Goal: Task Accomplishment & Management: Manage account settings

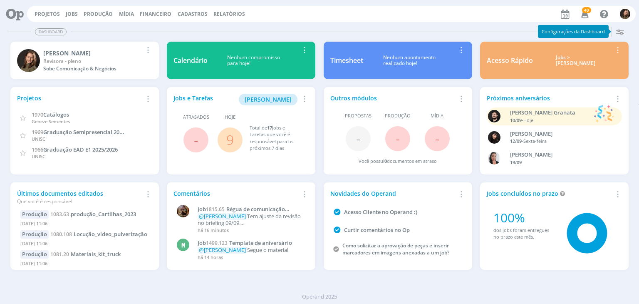
click at [222, 141] on span "9" at bounding box center [230, 139] width 25 height 25
click at [223, 140] on span "9" at bounding box center [230, 139] width 25 height 25
click at [236, 138] on span "9" at bounding box center [230, 139] width 25 height 25
click at [230, 138] on link "9" at bounding box center [229, 140] width 7 height 18
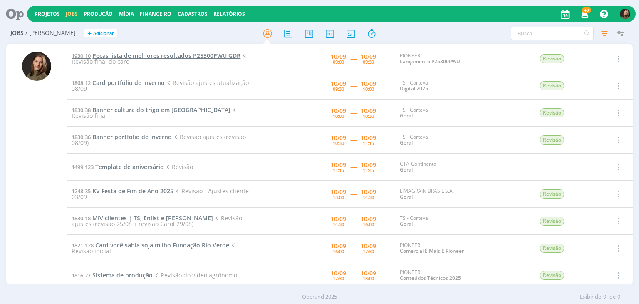
click at [139, 55] on span "Peças lista de melhores resultados P25300PWU GDR" at bounding box center [166, 56] width 148 height 8
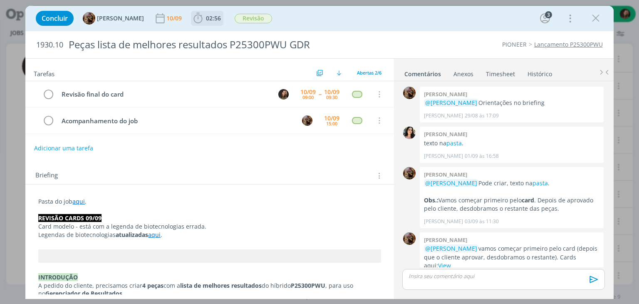
scroll to position [122, 0]
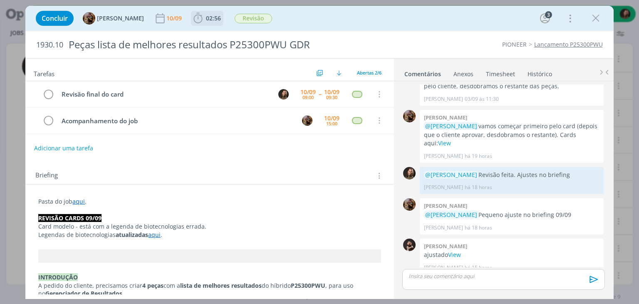
click at [221, 16] on span "02:56" at bounding box center [213, 18] width 15 height 8
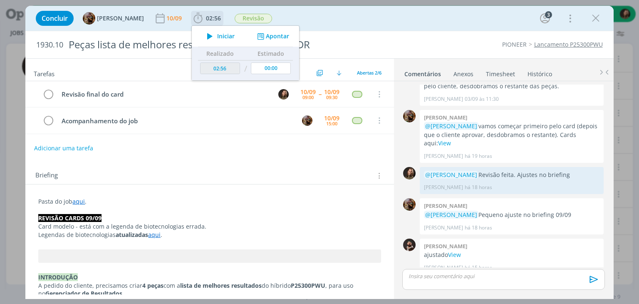
click at [228, 35] on span "Iniciar" at bounding box center [225, 36] width 17 height 6
click at [450, 251] on link "View" at bounding box center [454, 255] width 13 height 8
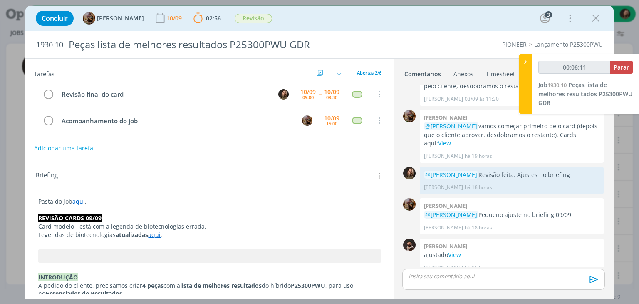
click at [158, 235] on link "aqui" at bounding box center [154, 235] width 12 height 8
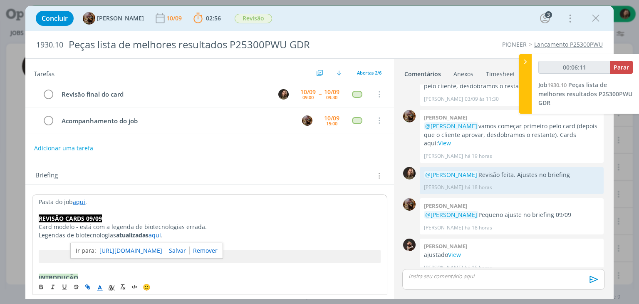
click at [160, 246] on link "https://sobeae.sharepoint.com/:b:/s/SOBEAE/EYrdxU7Lf2NFpzkYO2ZEuboByJwYymjfd9x2…" at bounding box center [131, 250] width 63 height 11
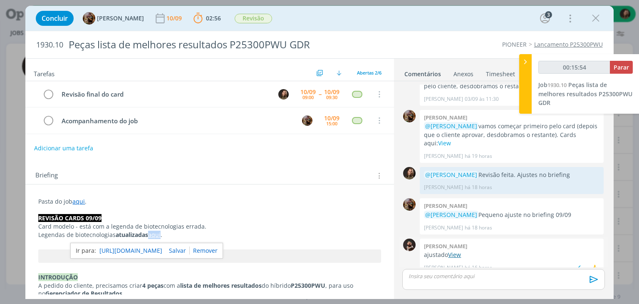
click at [458, 251] on link "View" at bounding box center [454, 255] width 13 height 8
type input "00:17:44"
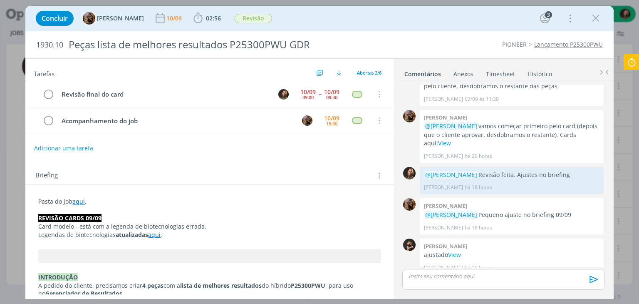
click at [425, 269] on div "dialog" at bounding box center [504, 279] width 202 height 21
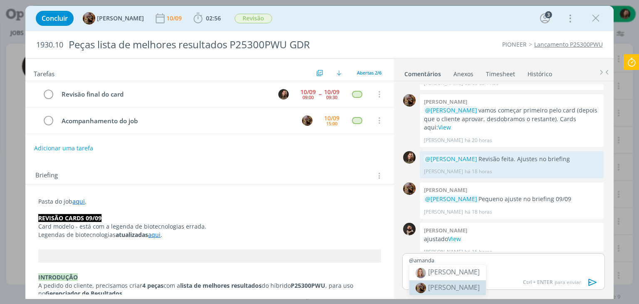
click at [437, 291] on li "[PERSON_NAME]" at bounding box center [448, 287] width 77 height 15
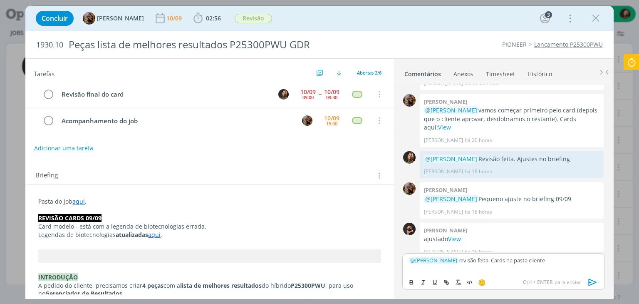
drag, startPoint x: 541, startPoint y: 260, endPoint x: 565, endPoint y: 260, distance: 23.7
click at [565, 260] on p "﻿ @ Amanda Rodrigues ﻿ revisão feita. Cards na pasta cliente" at bounding box center [503, 259] width 189 height 7
click at [562, 260] on p "﻿ @ Amanda Rodrigues ﻿ revisão feita. Cards na pasta cliente" at bounding box center [503, 259] width 189 height 7
click at [556, 262] on p "﻿ @ Amanda Rodrigues ﻿ revisão feita. Cards na pasta cliente" at bounding box center [503, 259] width 189 height 7
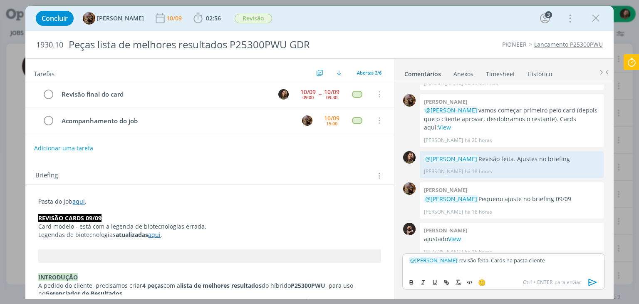
drag, startPoint x: 555, startPoint y: 262, endPoint x: 537, endPoint y: 262, distance: 17.9
click at [537, 262] on p "﻿ @ Amanda Rodrigues ﻿ revisão feita. Cards na pasta cliente" at bounding box center [503, 259] width 189 height 7
click at [447, 282] on icon "dialog" at bounding box center [447, 283] width 2 height 2
paste input "https://sobeae.sharepoint.com/sites/SOBEAE/Documentos%20Compartilhados/Forms/Al…"
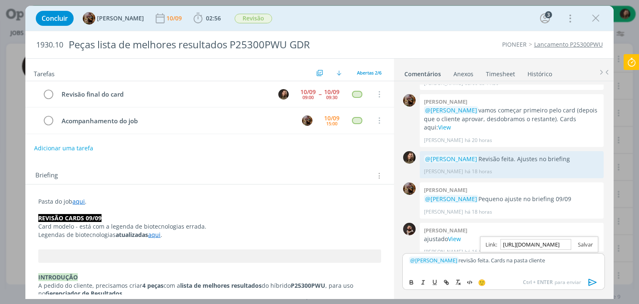
type input "https://sobeae.sharepoint.com/sites/SOBEAE/Documentos%20Compartilhados/Forms/Al…"
click at [586, 244] on link "dialog" at bounding box center [583, 244] width 22 height 7
click at [591, 284] on icon "dialog" at bounding box center [593, 282] width 12 height 12
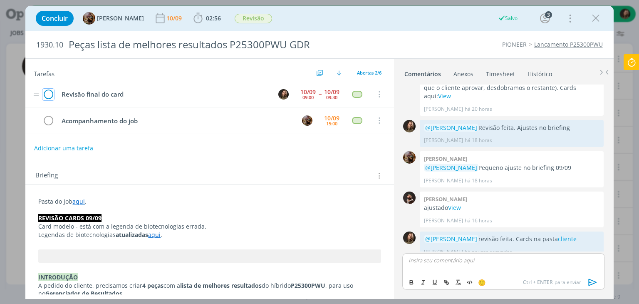
click at [46, 93] on icon "dialog" at bounding box center [48, 94] width 12 height 12
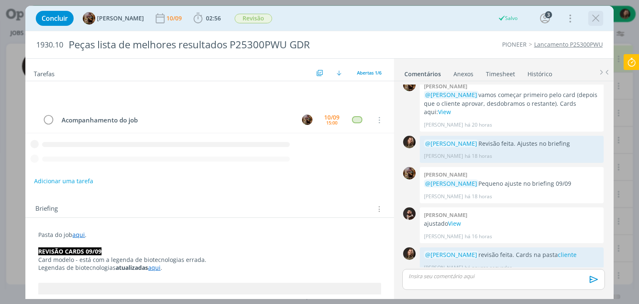
click at [600, 18] on icon "dialog" at bounding box center [596, 18] width 12 height 12
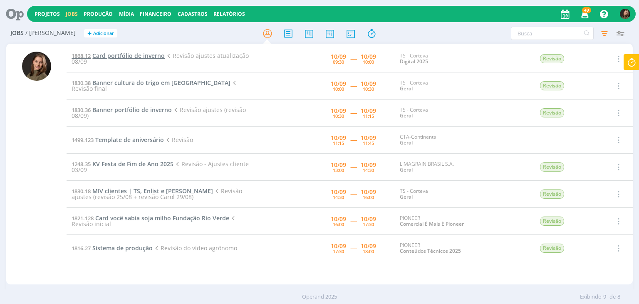
click at [141, 55] on span "Card portfólio de inverno" at bounding box center [128, 56] width 72 height 8
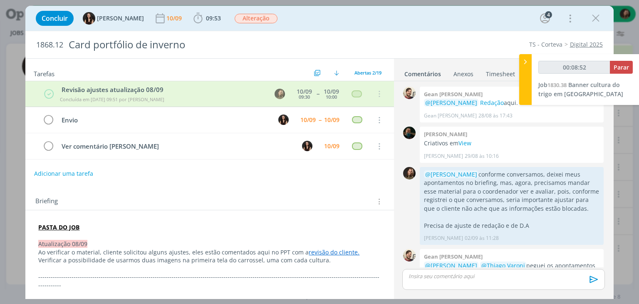
type input "00:09:52"
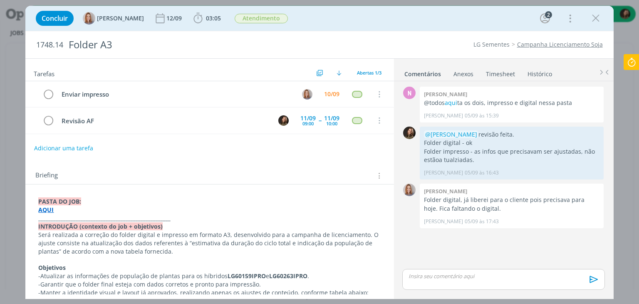
drag, startPoint x: 612, startPoint y: 11, endPoint x: 608, endPoint y: 17, distance: 7.5
click at [612, 11] on div "Concluir Amanda Oliveira 12/09 03:05 Iniciar Apontar Data * 10/09/2025 Horas * …" at bounding box center [319, 18] width 588 height 25
drag, startPoint x: 599, startPoint y: 20, endPoint x: 467, endPoint y: 154, distance: 188.1
click at [599, 18] on icon "dialog" at bounding box center [596, 18] width 12 height 12
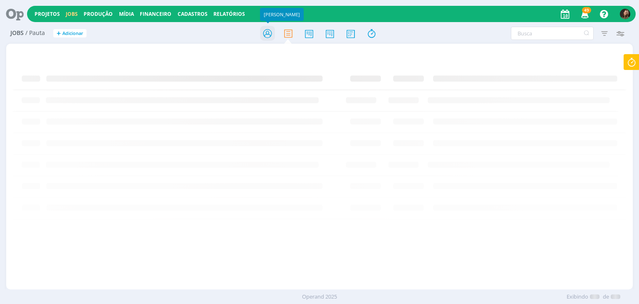
click at [267, 30] on icon at bounding box center [267, 33] width 15 height 16
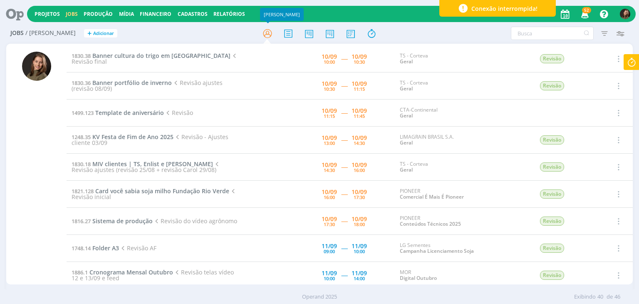
click at [12, 150] on div at bounding box center [36, 164] width 60 height 239
click at [147, 83] on span "Banner portfólio de inverno" at bounding box center [132, 83] width 80 height 8
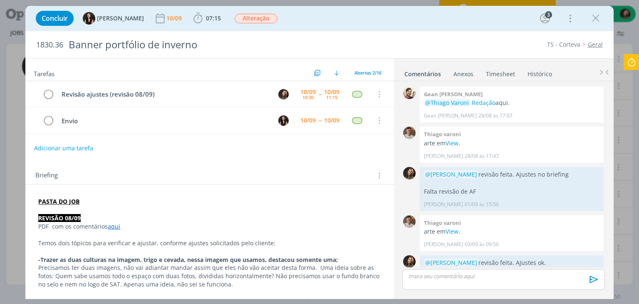
scroll to position [416, 0]
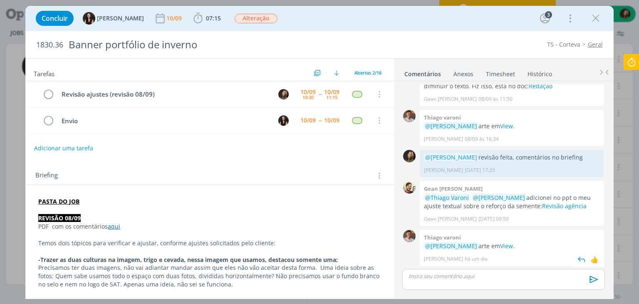
click at [490, 240] on div "Thiago varoni @Julia Abich arte em View . Thiago Varoni há um dia 👍" at bounding box center [512, 248] width 184 height 36
click at [500, 244] on link "View" at bounding box center [506, 246] width 13 height 8
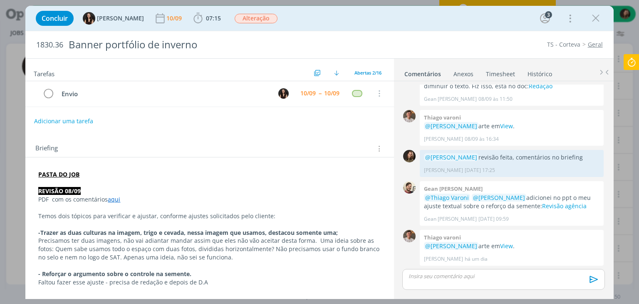
scroll to position [42, 0]
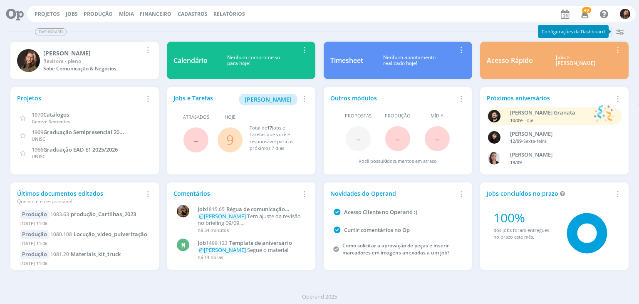
click at [228, 144] on link "9" at bounding box center [229, 140] width 7 height 18
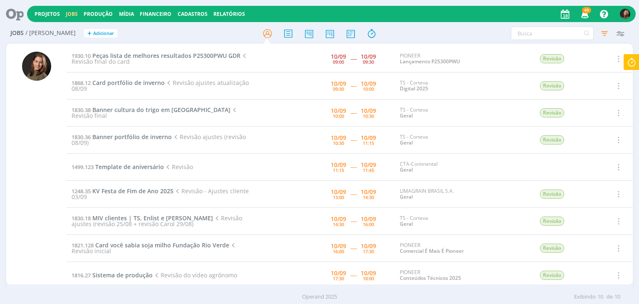
click at [636, 64] on icon at bounding box center [632, 62] width 15 height 16
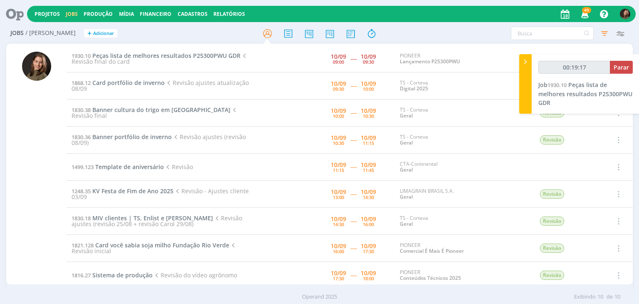
type input "00:19:18"
click at [626, 67] on span "Parar" at bounding box center [621, 67] width 15 height 8
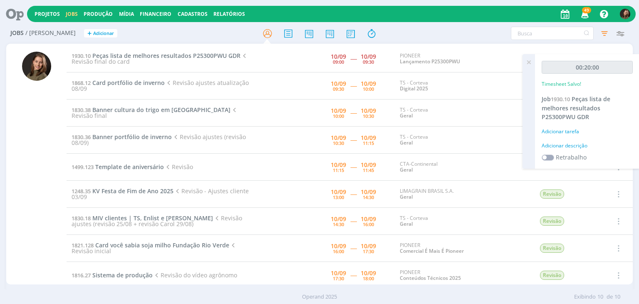
click at [561, 145] on div "Adicionar descrição" at bounding box center [587, 145] width 91 height 7
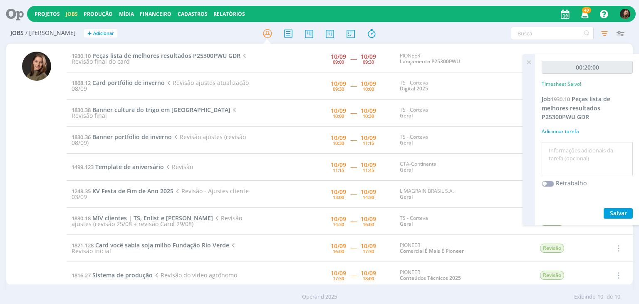
drag, startPoint x: 561, startPoint y: 147, endPoint x: 565, endPoint y: 149, distance: 4.5
click at [561, 148] on textarea at bounding box center [587, 159] width 87 height 30
type textarea "revisão de ajustes"
click at [627, 218] on div "00:20:00 Timesheet Salvo! Job 1930.10 Peças lista de melhores resultados P25300…" at bounding box center [587, 139] width 105 height 171
click at [624, 211] on span "Salvar" at bounding box center [618, 213] width 17 height 8
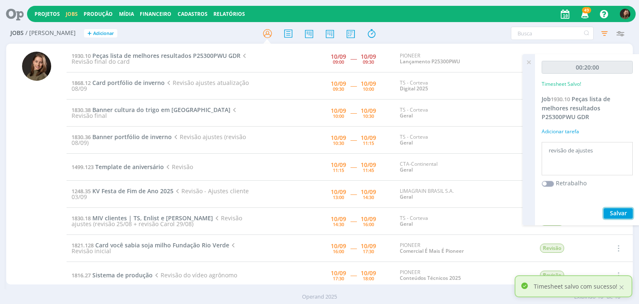
click at [617, 218] on button "Salvar" at bounding box center [618, 213] width 29 height 10
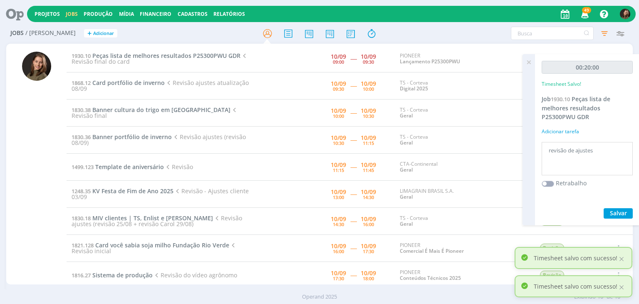
click at [533, 62] on icon at bounding box center [529, 62] width 15 height 16
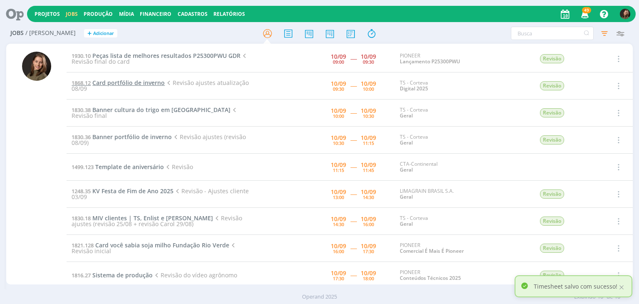
click at [122, 84] on span "Card portfólio de inverno" at bounding box center [128, 83] width 72 height 8
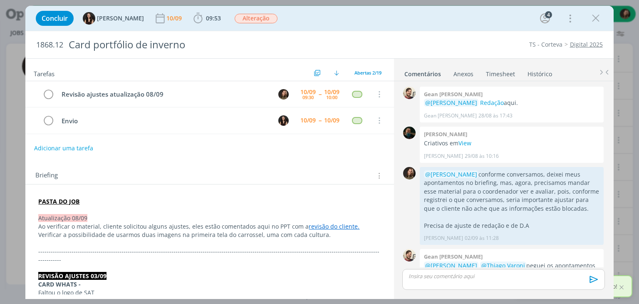
scroll to position [407, 0]
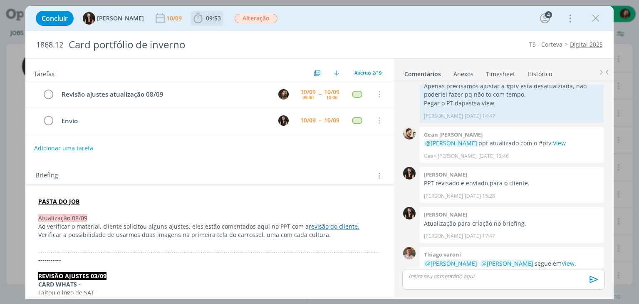
click at [212, 21] on span "09:53 Iniciar Apontar Data * 10/09/2025 Horas * 00:00 Tarefa Selecione a tarefa…" at bounding box center [207, 18] width 32 height 15
click at [208, 5] on div "Concluir Isabelle Silva 10/09 09:53 Iniciar Apontar Data * 10/09/2025 Horas * 0…" at bounding box center [319, 152] width 639 height 304
click at [204, 18] on b "09:53" at bounding box center [213, 18] width 18 height 6
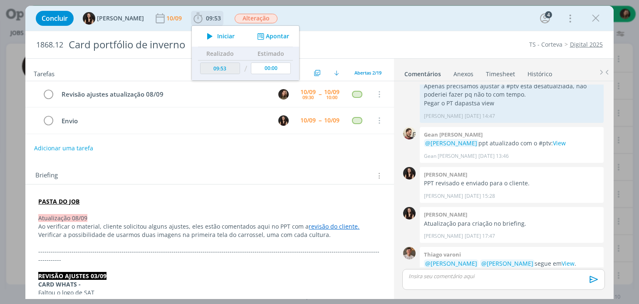
click at [203, 35] on icon "dialog" at bounding box center [210, 36] width 15 height 11
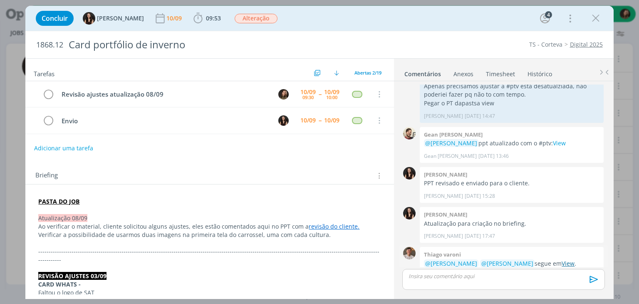
click at [562, 259] on link "View" at bounding box center [568, 263] width 13 height 8
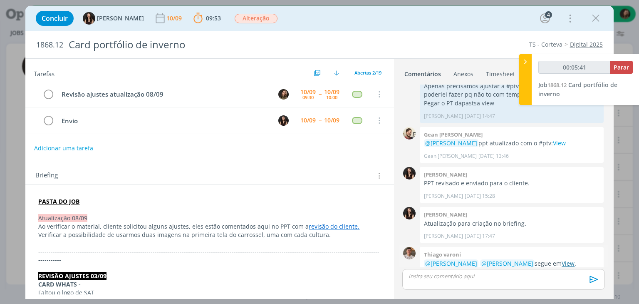
click at [562, 259] on link "View" at bounding box center [568, 263] width 13 height 8
click at [339, 222] on link "revisão do cliente." at bounding box center [334, 226] width 51 height 8
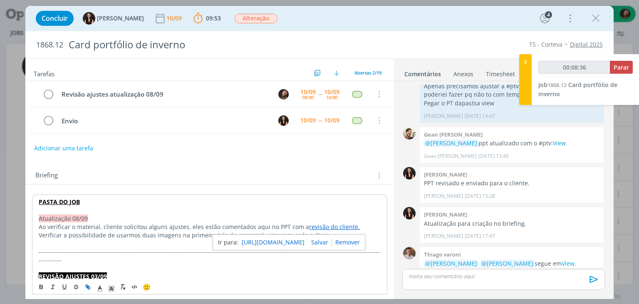
click at [305, 241] on link "https://sobeae.sharepoint.com/:p:/s/SOBEAE/EUN6aLlsZjpOoegOzb1EBpMBj-XkbBOsIWwB…" at bounding box center [273, 242] width 63 height 11
click at [418, 279] on p "dialog" at bounding box center [503, 275] width 189 height 7
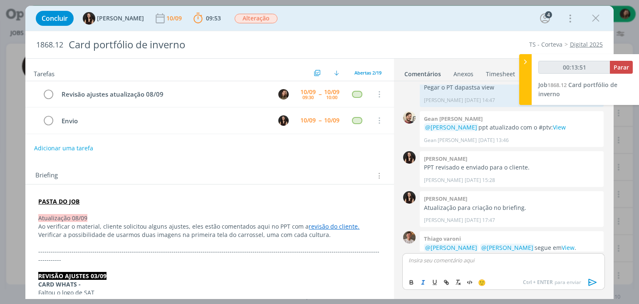
type input "00:13:52"
click at [440, 274] on span "[PERSON_NAME]" at bounding box center [454, 271] width 52 height 9
click at [473, 269] on p "﻿ @ Isabelle Silva ﻿ tu chegou a ver os retornos de ajustes do cliente? Tem coi…" at bounding box center [503, 263] width 189 height 15
drag, startPoint x: 424, startPoint y: 269, endPoint x: 393, endPoint y: 271, distance: 31.3
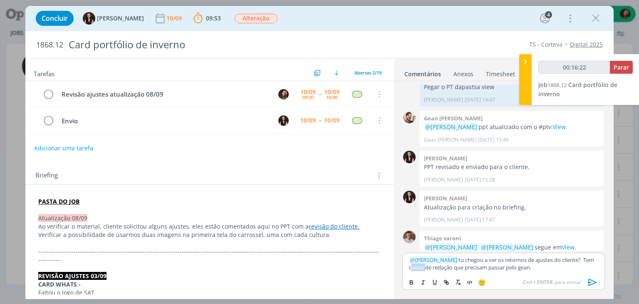
click at [393, 271] on div "Tarefas Usar Job de template Criar template a partir deste job Visualizar Templ…" at bounding box center [319, 178] width 588 height 241
click at [491, 269] on p "﻿ @ Isabelle Silva ﻿ tu chegou a ver os retornos de ajustes do cliente? Tem aju…" at bounding box center [503, 263] width 189 height 15
click at [538, 269] on p "﻿ @ Isabelle Silva ﻿ tu chegou a ver os retornos de ajustes do cliente? Tem aju…" at bounding box center [503, 263] width 189 height 15
click at [520, 266] on p "﻿ @ Isabelle Silva ﻿ tu chegou a ver os retornos de ajustes do cliente? Tem aju…" at bounding box center [503, 263] width 189 height 15
click at [545, 271] on div "﻿ @ Isabelle Silva ﻿ tu chegou a ver os retornos de ajustes do cliente? Tem aju…" at bounding box center [504, 264] width 202 height 22
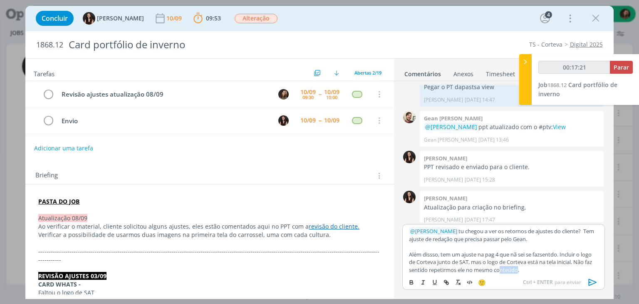
scroll to position [2, 0]
drag, startPoint x: 541, startPoint y: 273, endPoint x: 406, endPoint y: 277, distance: 135.8
click at [393, 274] on div "Tarefas Usar Job de template Criar template a partir deste job Visualizar Templ…" at bounding box center [319, 178] width 588 height 241
click at [408, 279] on icon "dialog" at bounding box center [411, 282] width 7 height 7
click at [561, 266] on p "Além dissso, tem um ajuste na pag 4 que nã sei se fazsentdo. Incluir o logo de …" at bounding box center [503, 260] width 189 height 23
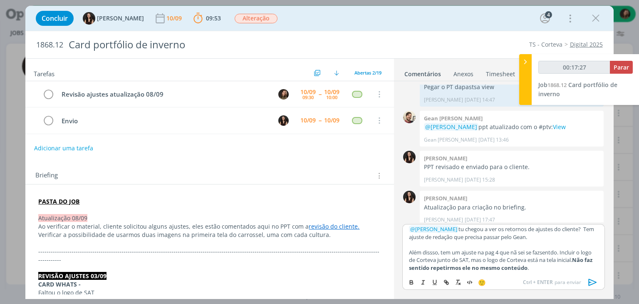
click at [560, 269] on p "Além dissso, tem um ajuste na pag 4 que nã sei se fazsentdo. Incluir o logo de …" at bounding box center [503, 260] width 189 height 23
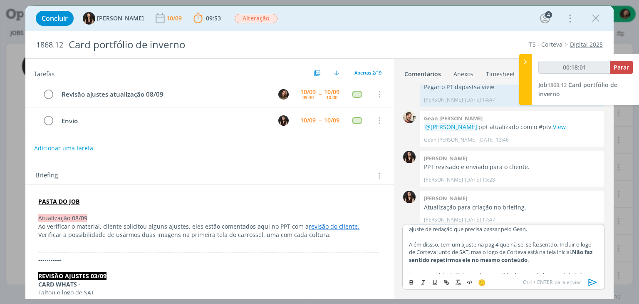
scroll to position [0, 0]
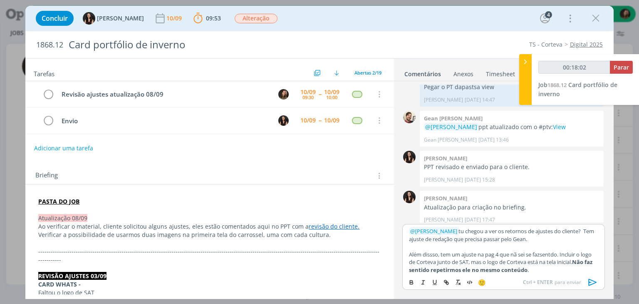
click at [541, 238] on p "﻿ @ Isabelle Silva ﻿ tu chegou a ver os retornos de ajustes do cliente? Tem aju…" at bounding box center [503, 234] width 189 height 15
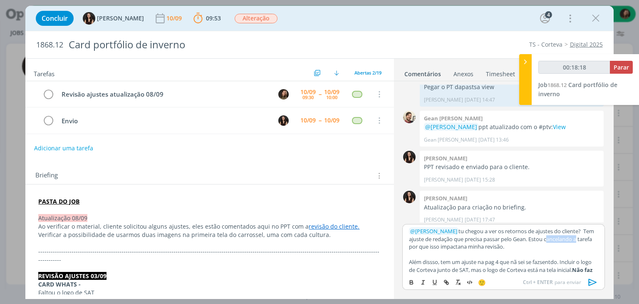
drag, startPoint x: 578, startPoint y: 239, endPoint x: 549, endPoint y: 241, distance: 29.2
click at [549, 241] on p "﻿ @ Isabelle Silva ﻿ tu chegou a ver os retornos de ajustes do cliente? Tem aju…" at bounding box center [503, 238] width 189 height 23
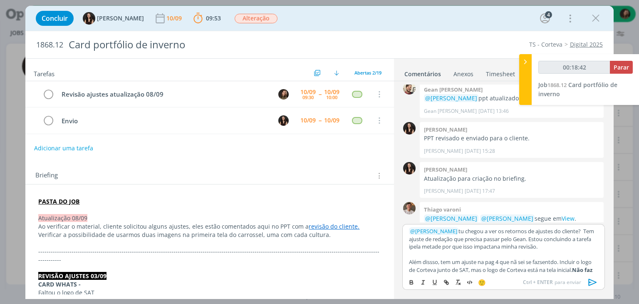
click at [421, 245] on p "﻿ @ Isabelle Silva ﻿ tu chegou a ver os retornos de ajustes do cliente? Tem aju…" at bounding box center [503, 238] width 189 height 23
click at [561, 251] on p "dialog" at bounding box center [503, 254] width 189 height 7
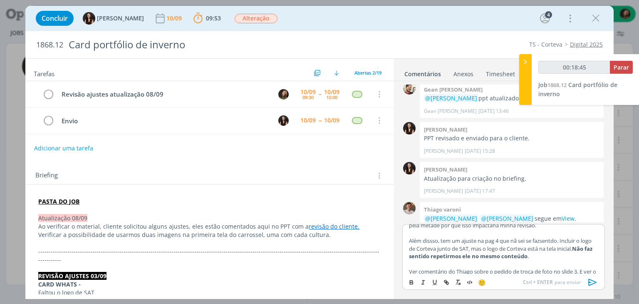
scroll to position [33, 0]
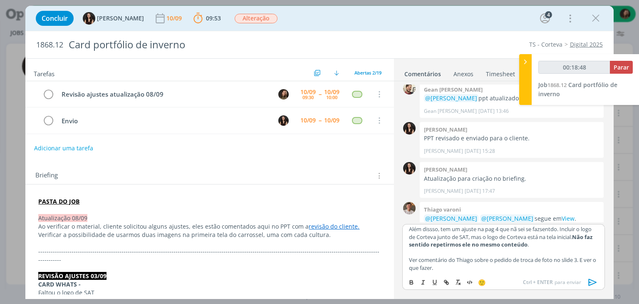
click at [520, 229] on p "Além dissso, tem um ajuste na pag 4 que nã sei se fazsentdo. Incluir o logo de …" at bounding box center [503, 236] width 189 height 23
click at [547, 229] on p "Além dissso, tem um ajuste na pag 4 que não sei se fazsentdo. Incluir o logo de…" at bounding box center [503, 236] width 189 height 23
click at [561, 231] on p "Além dissso, tem um ajuste na pag 4 que não sei se faz sentdo. Incluir o logo d…" at bounding box center [503, 236] width 189 height 23
click at [570, 229] on p "Além dissso, tem um ajuste na pag 4 que não sei se faz sentido. Incluir o logo …" at bounding box center [503, 236] width 189 height 23
click at [593, 281] on icon "dialog" at bounding box center [593, 282] width 12 height 12
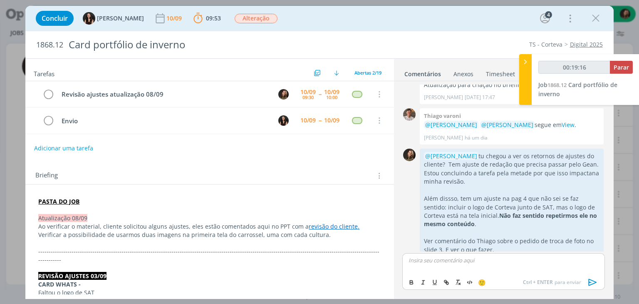
scroll to position [548, 0]
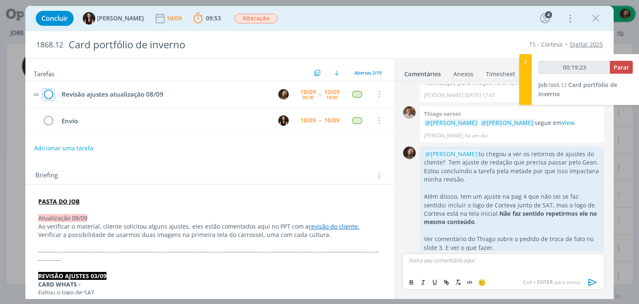
click at [47, 94] on icon "dialog" at bounding box center [48, 94] width 12 height 12
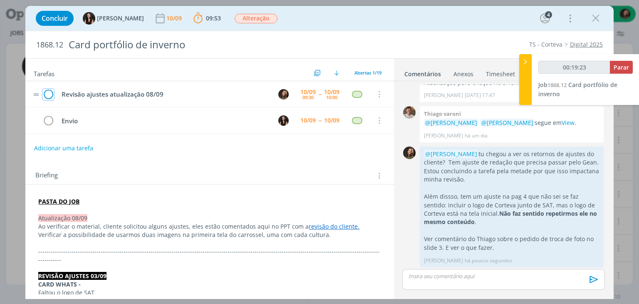
scroll to position [532, 0]
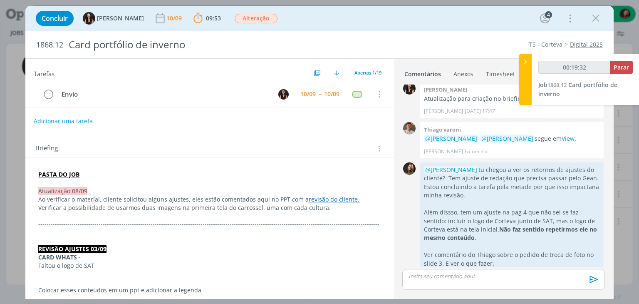
click at [68, 120] on button "Adicionar uma tarefa" at bounding box center [63, 121] width 59 height 14
type input "00:19:33"
type input "Ver c"
type input "00:19:34"
type input "Ver come"
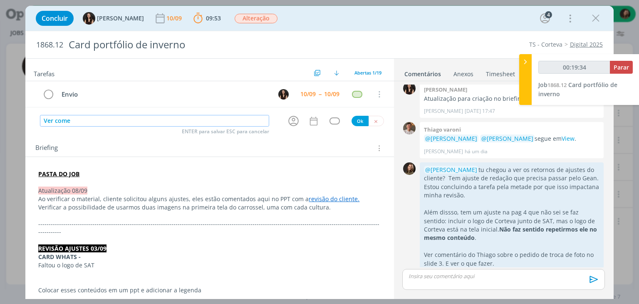
type input "00:19:35"
type input "Ver comentár"
type input "00:19:36"
type input "Ver comentário Jul"
type input "00:19:37"
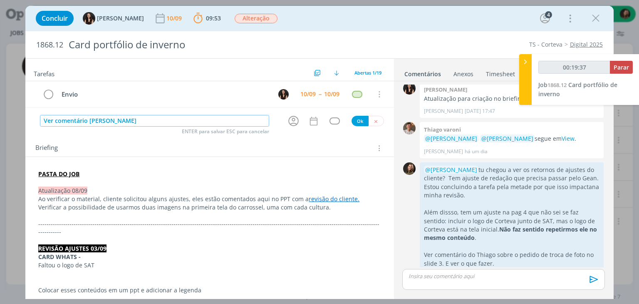
type input "Ver comentário Julia"
type input "00:19:38"
click at [290, 122] on icon "dialog" at bounding box center [293, 120] width 13 height 13
type input "Ver comentário Julia"
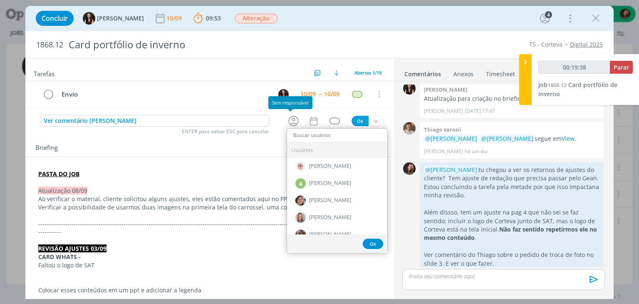
type input "00:19:39"
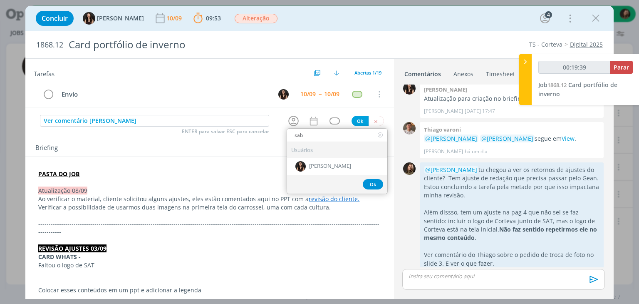
type input "isabe"
type input "00:19:41"
type input "isabe"
drag, startPoint x: 348, startPoint y: 171, endPoint x: 347, endPoint y: 165, distance: 5.9
click at [347, 168] on div "[PERSON_NAME]" at bounding box center [337, 166] width 100 height 17
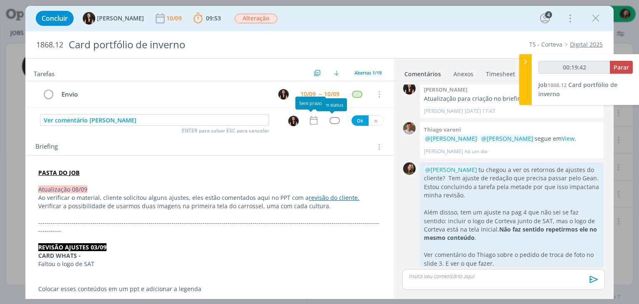
click at [314, 121] on icon "dialog" at bounding box center [314, 120] width 11 height 11
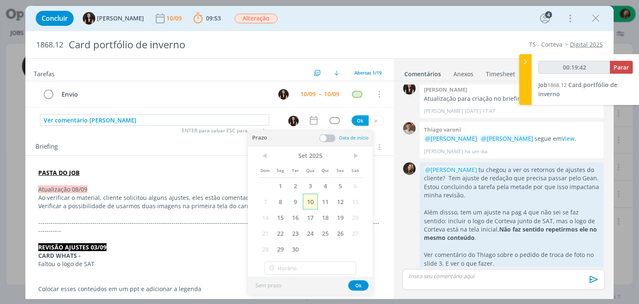
click at [311, 203] on span "10" at bounding box center [310, 202] width 15 height 16
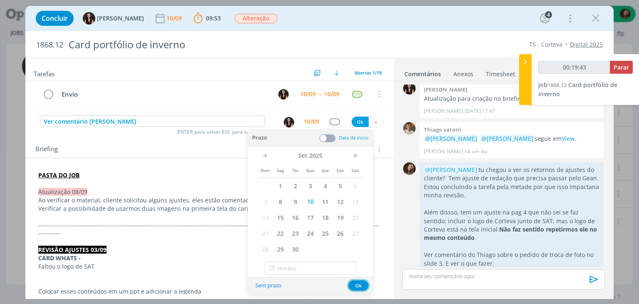
click at [357, 287] on button "Ok" at bounding box center [358, 285] width 20 height 10
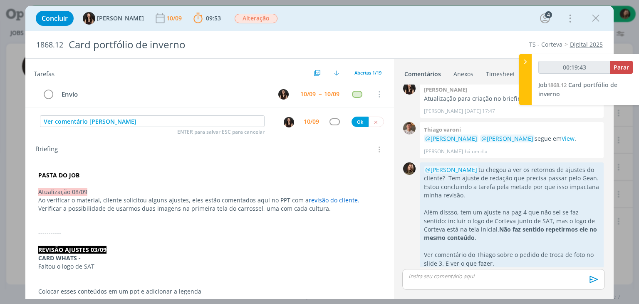
type input "00:19:45"
drag, startPoint x: 335, startPoint y: 123, endPoint x: 333, endPoint y: 119, distance: 4.5
click at [335, 121] on div "dialog" at bounding box center [335, 121] width 10 height 7
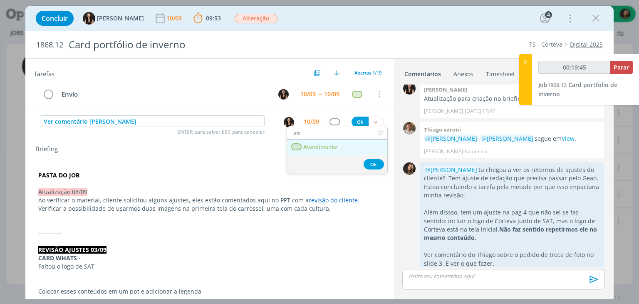
type input "ate"
drag, startPoint x: 314, startPoint y: 148, endPoint x: 318, endPoint y: 143, distance: 6.2
click at [314, 148] on span "Atendimento" at bounding box center [321, 147] width 34 height 7
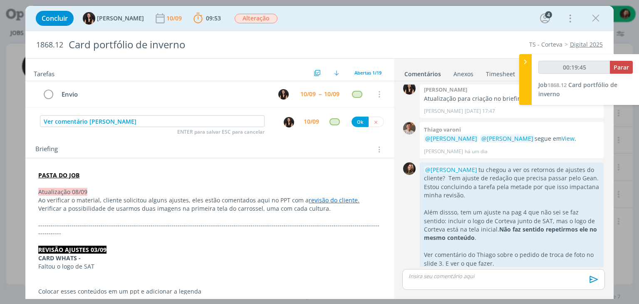
type input "00:19:46"
click at [362, 114] on div "Ver comentário Julia ENTER para salvar ESC para cancelar 10/09 Ok" at bounding box center [209, 121] width 368 height 15
click at [356, 117] on button "Ok" at bounding box center [360, 122] width 17 height 10
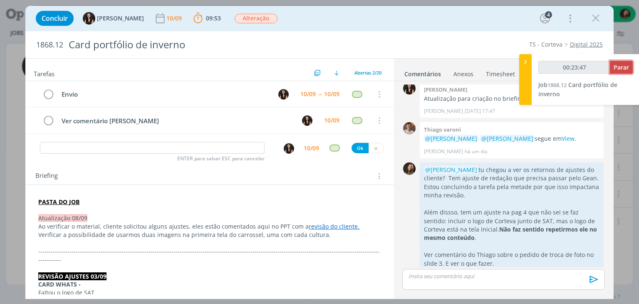
click at [618, 70] on span "Parar" at bounding box center [621, 67] width 15 height 8
type input "00:24:00"
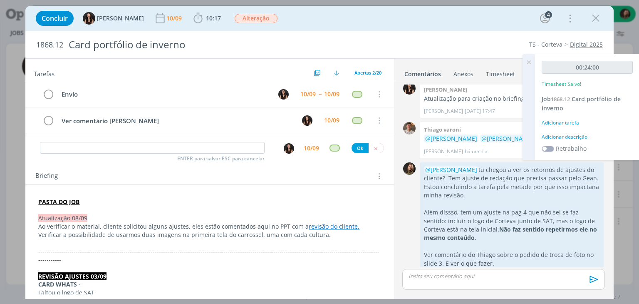
click at [574, 135] on div "Adicionar descrição" at bounding box center [587, 136] width 91 height 7
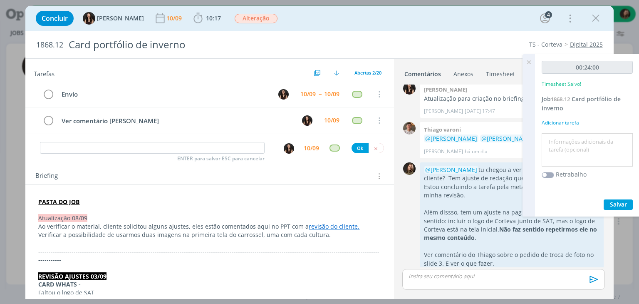
click at [572, 139] on textarea at bounding box center [587, 150] width 87 height 30
type textarea "revisão"
click at [630, 199] on button "Salvar" at bounding box center [618, 204] width 29 height 10
click at [525, 59] on icon at bounding box center [529, 62] width 15 height 16
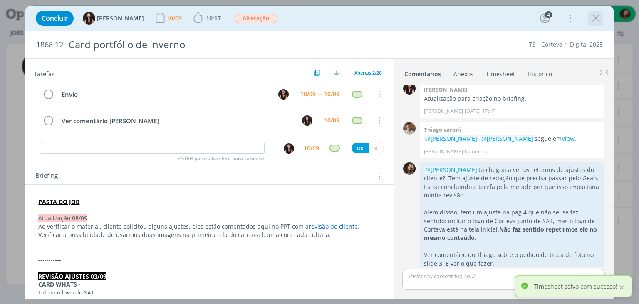
click at [591, 19] on icon "dialog" at bounding box center [596, 18] width 12 height 12
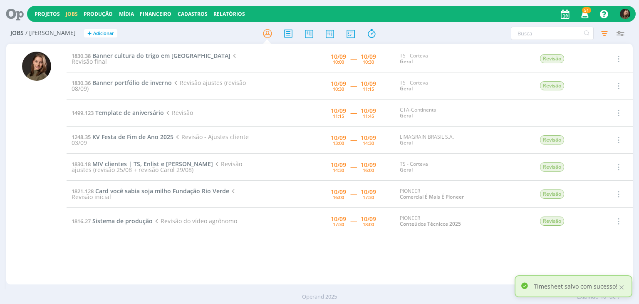
click at [118, 54] on td "1830.38 Banner cultura do trigo em Dermacor Revisão final" at bounding box center [164, 58] width 195 height 27
click at [119, 57] on span "Banner cultura do trigo em Dermacor" at bounding box center [161, 56] width 138 height 8
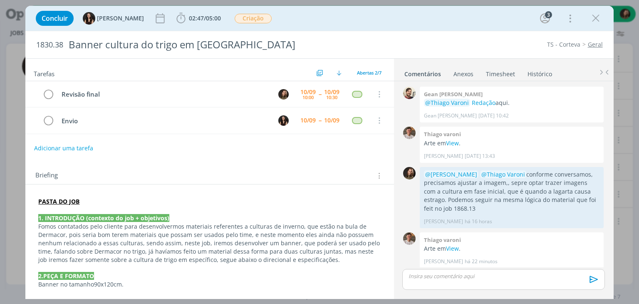
scroll to position [2, 0]
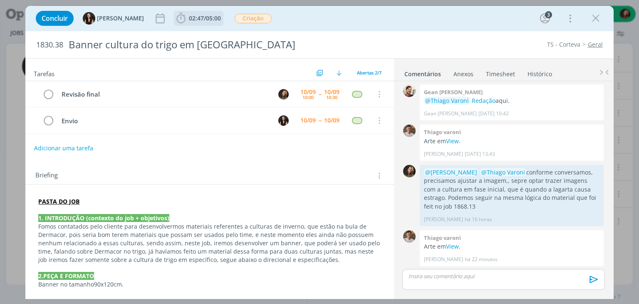
click at [193, 12] on span "02:47 / 05:00" at bounding box center [199, 18] width 48 height 12
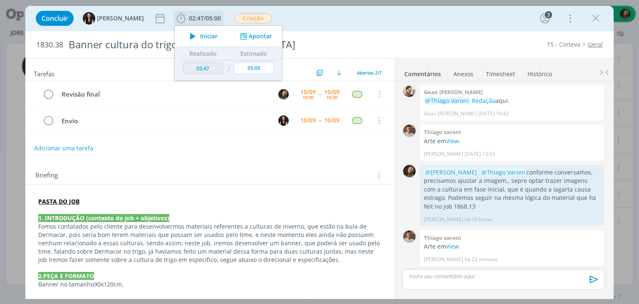
click at [202, 33] on span "Iniciar" at bounding box center [208, 36] width 17 height 6
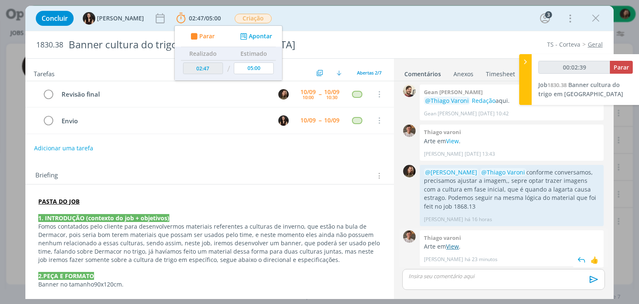
click at [453, 246] on link "View" at bounding box center [452, 246] width 13 height 8
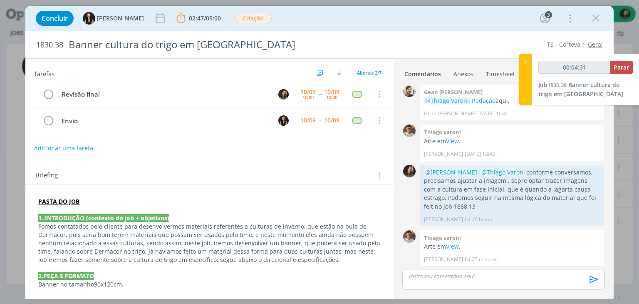
drag, startPoint x: 158, startPoint y: 180, endPoint x: 157, endPoint y: 186, distance: 6.1
click at [158, 181] on div "Briefing Briefings Predefinidos Versões do Briefing Ver Briefing do Projeto" at bounding box center [209, 173] width 368 height 22
type input "00:05:19"
click at [523, 79] on div at bounding box center [526, 79] width 12 height 51
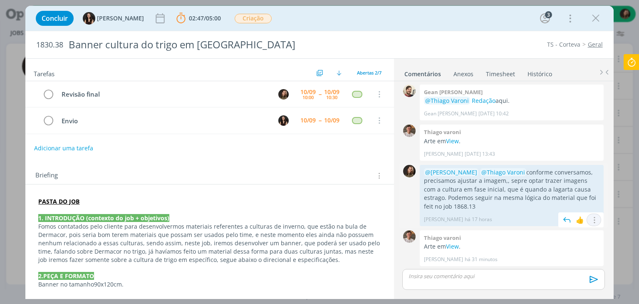
click at [592, 217] on icon "dialog" at bounding box center [594, 220] width 9 height 8
click at [560, 232] on link "Editar" at bounding box center [566, 231] width 66 height 13
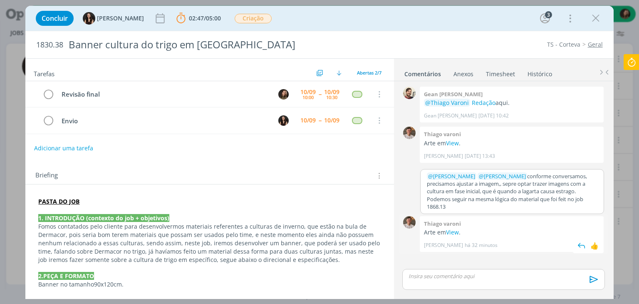
scroll to position [0, 0]
click at [486, 184] on p "﻿ @ Isabelle Silva ﻿ ﻿ @ Thiago Varoni ﻿ conforme conversamos, precisamos ajust…" at bounding box center [512, 191] width 171 height 38
click at [556, 199] on p "﻿ @ Isabelle Silva ﻿ ﻿ @ Thiago Varoni ﻿ conforme conversamos, precisamos ajust…" at bounding box center [512, 191] width 171 height 38
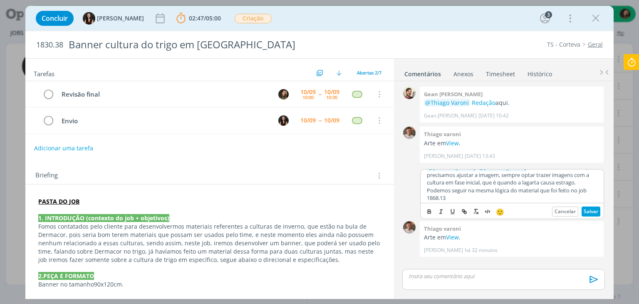
scroll to position [11, 0]
click at [590, 208] on button "Salvar" at bounding box center [591, 212] width 19 height 10
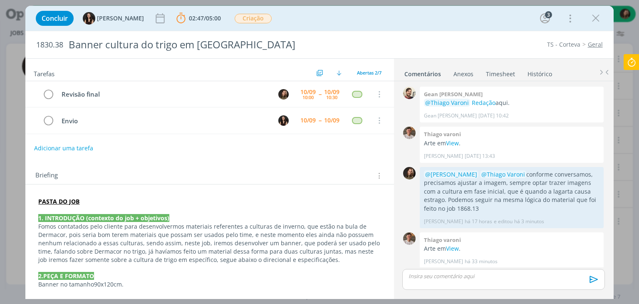
scroll to position [2, 0]
click at [449, 249] on link "View" at bounding box center [452, 246] width 13 height 8
click at [440, 279] on p "dialog" at bounding box center [503, 275] width 189 height 7
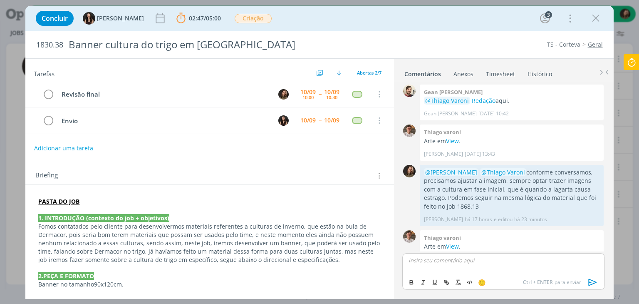
scroll to position [18, 0]
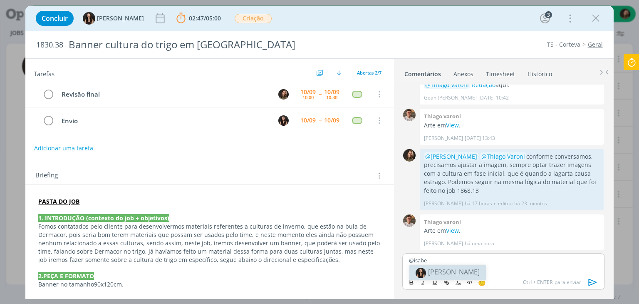
click at [450, 269] on span "[PERSON_NAME]" at bounding box center [454, 271] width 52 height 9
click at [570, 259] on p "﻿ @ Isabelle Silva ﻿ ajustes ok. Arquivo na pasta cliente para aprovção" at bounding box center [503, 259] width 189 height 7
click at [569, 259] on p "﻿ @ Isabelle Silva ﻿ ajustes ok. Arquivo na pasta cliente para aprovção" at bounding box center [503, 259] width 189 height 7
click at [568, 262] on p "﻿ @ Isabelle Silva ﻿ ajustes ok. Arquivo na pasta cliente para aprovção" at bounding box center [503, 259] width 189 height 7
click at [582, 261] on p "﻿ @ Isabelle Silva ﻿ ajustes ok. Arquivo na pasta cliente para aprovação" at bounding box center [503, 259] width 189 height 7
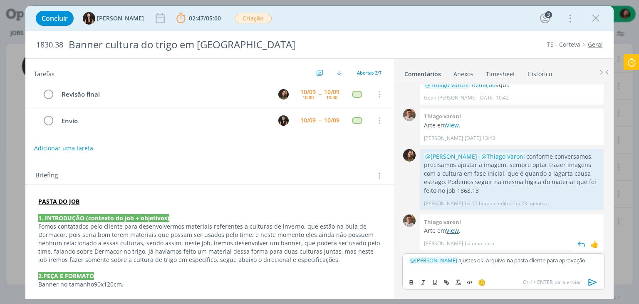
click at [453, 230] on link "View" at bounding box center [452, 230] width 13 height 8
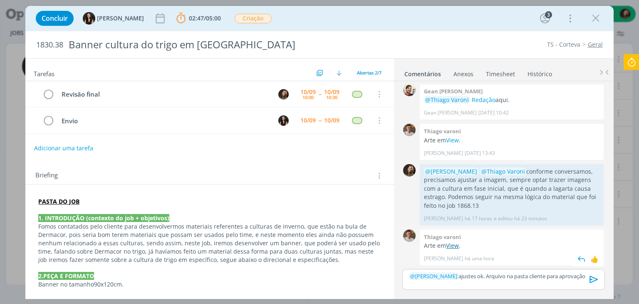
scroll to position [2, 0]
click at [581, 274] on p "﻿ @ Isabelle Silva ﻿ ajustes ok. Arquivo na pasta cliente para aprovação" at bounding box center [503, 275] width 189 height 7
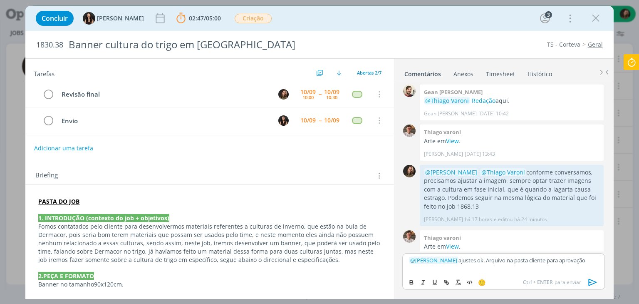
scroll to position [18, 0]
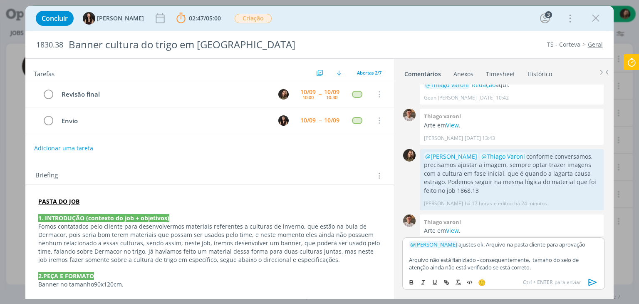
click at [483, 264] on p "Arquivo não está fianlziado - consequentemente, tamaho do selo de atenção ainda…" at bounding box center [503, 263] width 189 height 15
click at [456, 269] on p "Arquivo não está fianlziado - consequentemente, tamaho do selo de atenção ainda…" at bounding box center [503, 263] width 189 height 15
drag, startPoint x: 539, startPoint y: 244, endPoint x: 520, endPoint y: 245, distance: 19.2
click at [520, 245] on p "﻿ @ Isabelle Silva ﻿ ajustes ok. Arquivo na pasta cliente para aprovação" at bounding box center [503, 244] width 189 height 7
click at [448, 283] on icon "dialog" at bounding box center [447, 283] width 2 height 2
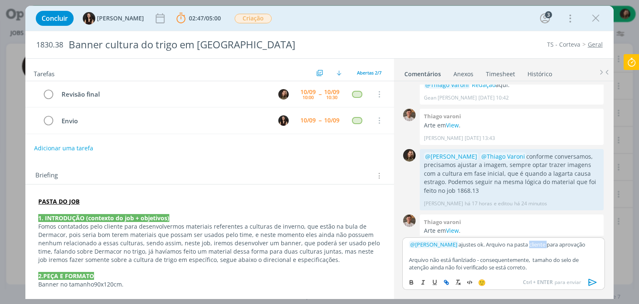
type input "cliente"
paste input "dialog"
click at [503, 256] on input "dialog" at bounding box center [523, 259] width 71 height 11
click at [502, 260] on input "dialog" at bounding box center [523, 259] width 71 height 11
paste input "https://sobeae.sharepoint.com/sites/SOBEAE/Documentos%20Compartilhados/Forms/Al…"
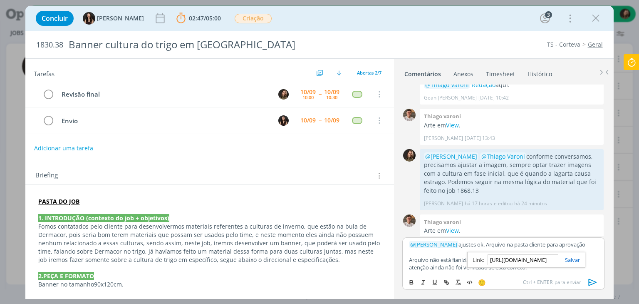
scroll to position [0, 999]
type input "https://sobeae.sharepoint.com/sites/SOBEAE/Documentos%20Compartilhados/Forms/Al…"
click at [570, 259] on link "dialog" at bounding box center [570, 259] width 22 height 7
click at [592, 284] on icon "dialog" at bounding box center [593, 282] width 8 height 7
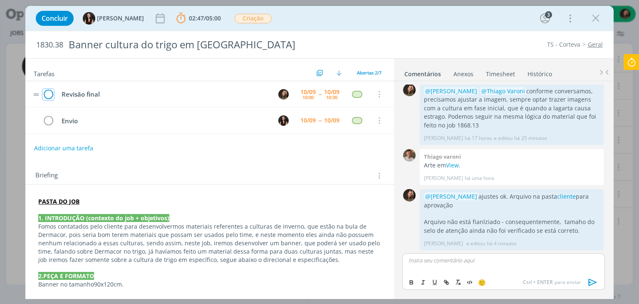
click at [48, 93] on icon "dialog" at bounding box center [48, 94] width 12 height 12
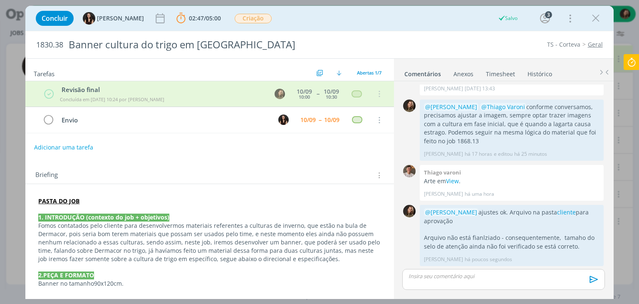
click at [592, 20] on icon "dialog" at bounding box center [596, 18] width 12 height 12
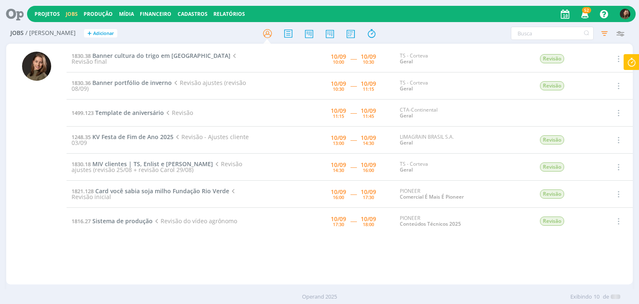
click at [635, 66] on icon at bounding box center [632, 62] width 15 height 16
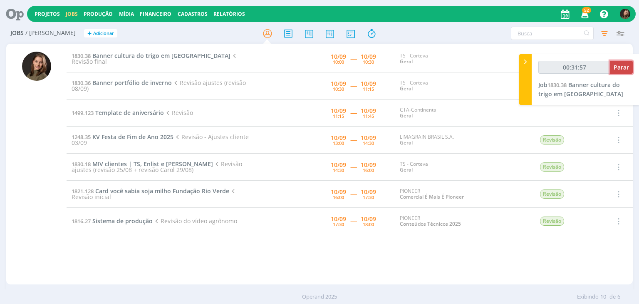
click at [620, 67] on span "Parar" at bounding box center [621, 67] width 15 height 8
click at [616, 70] on span "Parar" at bounding box center [621, 67] width 15 height 8
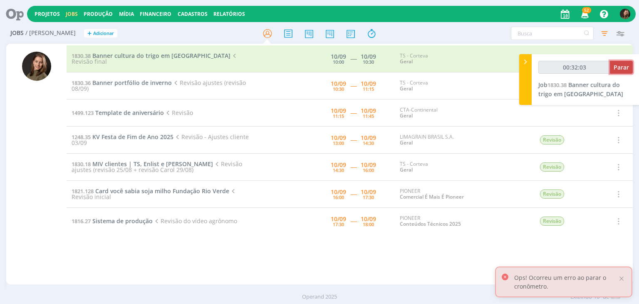
click at [616, 70] on span "Parar" at bounding box center [621, 67] width 15 height 8
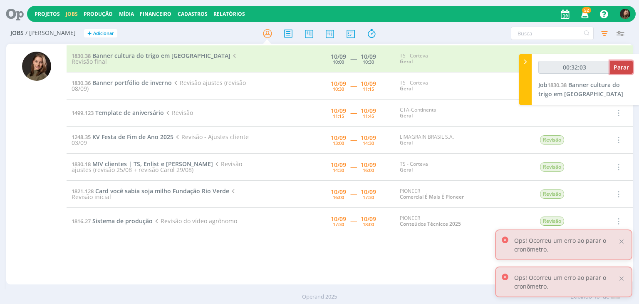
click at [616, 70] on span "Parar" at bounding box center [621, 67] width 15 height 8
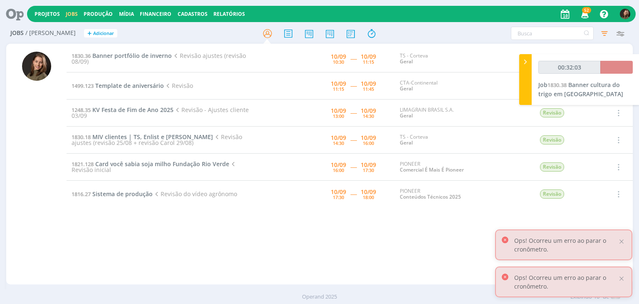
type input "00:32:00"
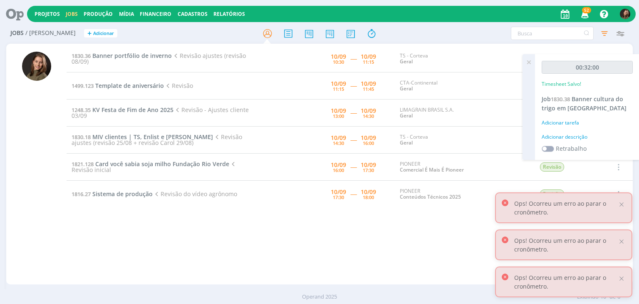
click at [547, 137] on div "Adicionar descrição" at bounding box center [587, 136] width 91 height 7
click at [547, 137] on textarea at bounding box center [587, 150] width 87 height 30
type textarea "revisão"
click at [622, 204] on div at bounding box center [621, 204] width 7 height 7
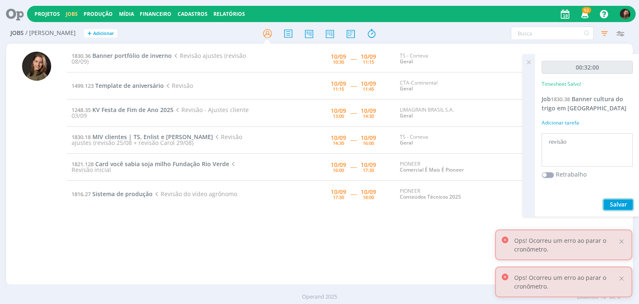
drag, startPoint x: 625, startPoint y: 205, endPoint x: 616, endPoint y: 212, distance: 10.7
click at [624, 205] on span "Salvar" at bounding box center [618, 204] width 17 height 8
click at [326, 246] on div "1830.36 Banner portfólio de inverno Revisão ajustes (revisão 08/09) 10/09 10:30…" at bounding box center [350, 163] width 566 height 237
drag, startPoint x: 612, startPoint y: 204, endPoint x: 600, endPoint y: 187, distance: 20.7
click at [612, 204] on span "Salvar" at bounding box center [618, 204] width 17 height 8
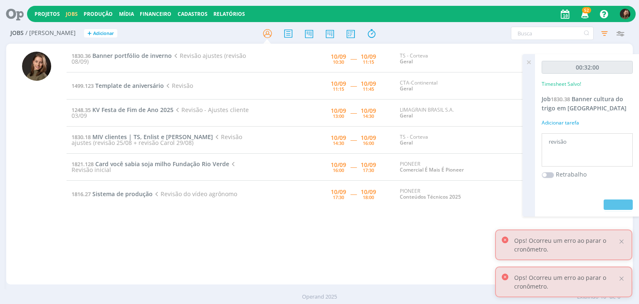
click at [530, 62] on icon at bounding box center [529, 62] width 15 height 16
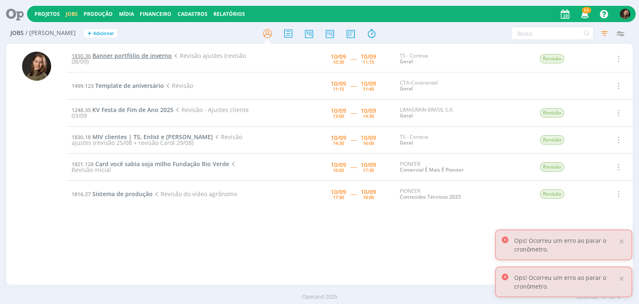
click at [156, 57] on span "Banner portfólio de inverno" at bounding box center [132, 56] width 80 height 8
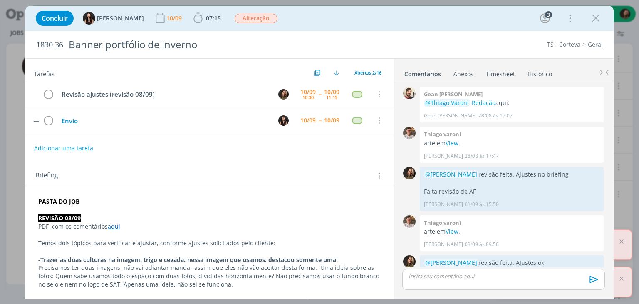
scroll to position [416, 0]
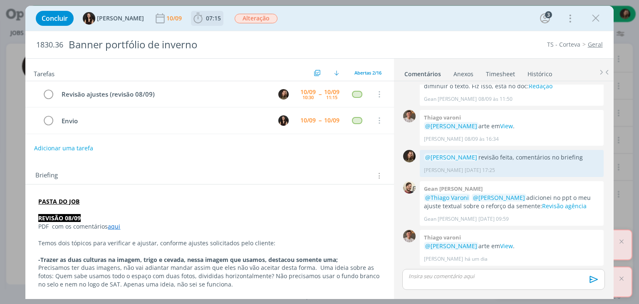
click at [206, 20] on span "07:15" at bounding box center [213, 18] width 15 height 8
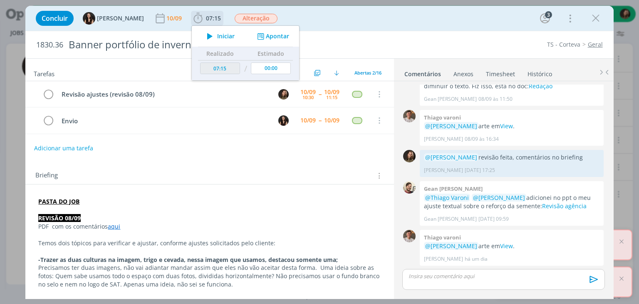
click at [217, 33] on span "Iniciar" at bounding box center [225, 36] width 17 height 6
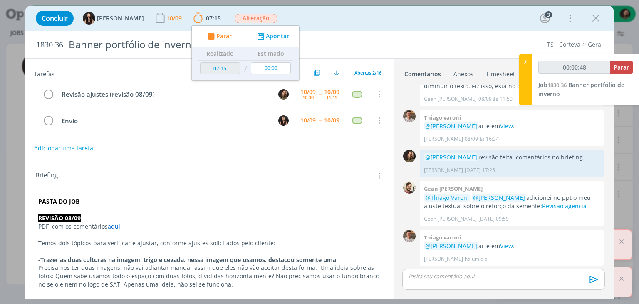
click at [111, 229] on link "aqui" at bounding box center [114, 226] width 12 height 8
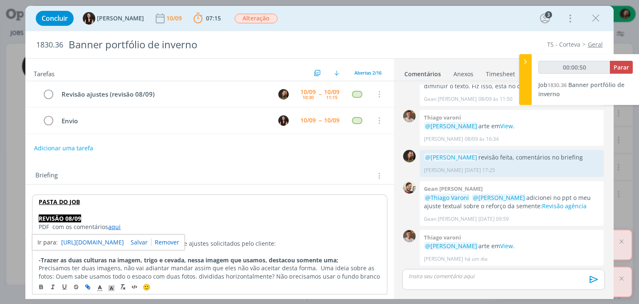
drag, startPoint x: 122, startPoint y: 233, endPoint x: 117, endPoint y: 239, distance: 6.8
click at [115, 241] on p "Temos dois tópicos para verificar e ajustar, conforme ajustes solicitados pelo …" at bounding box center [210, 243] width 342 height 8
click at [119, 229] on link "aqui" at bounding box center [114, 227] width 12 height 8
click at [118, 238] on link "https://sobeae.sharepoint.com/sites/SOBEAE/Documentos%20Compartilhados/Forms/Al…" at bounding box center [92, 242] width 63 height 11
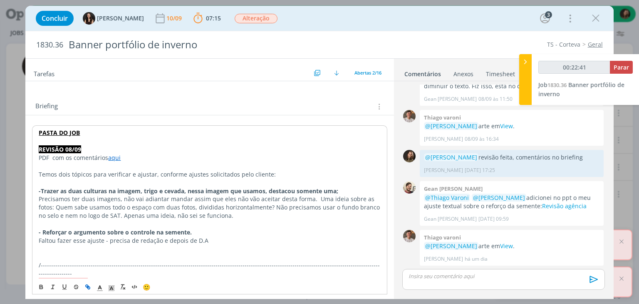
scroll to position [83, 0]
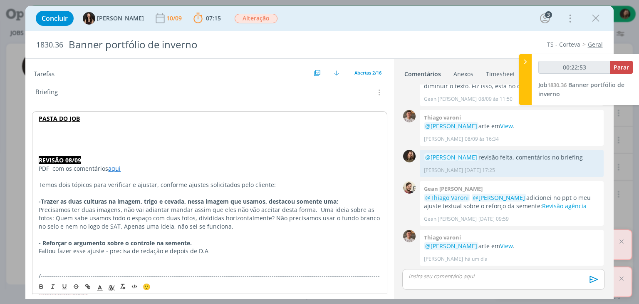
type input "00:22:54"
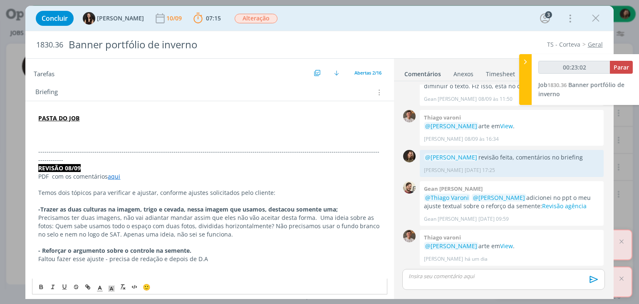
click at [52, 164] on strong "REVISÃO 08/09" at bounding box center [59, 168] width 42 height 8
click at [53, 164] on strong "REVISÃO 08/09" at bounding box center [59, 168] width 42 height 8
copy strong "REVISÃO 08/09"
click at [58, 124] on p "dialog" at bounding box center [209, 126] width 343 height 8
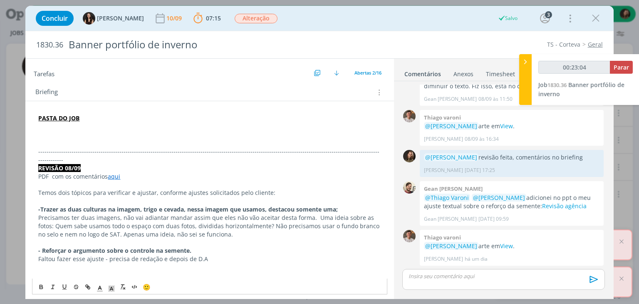
click at [52, 134] on p "dialog" at bounding box center [209, 135] width 343 height 8
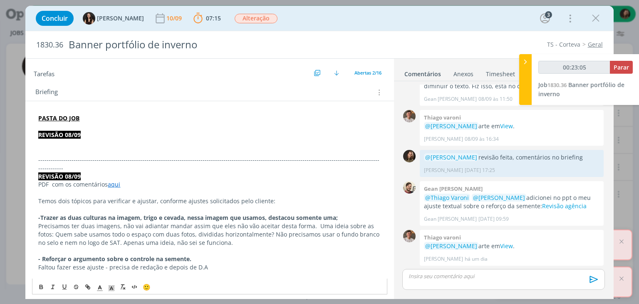
click at [72, 131] on strong "REVISÃO 08/09" at bounding box center [59, 135] width 42 height 8
click at [63, 132] on strong "REVISÃO 10/09" at bounding box center [59, 135] width 42 height 8
click at [40, 148] on p "dialog" at bounding box center [209, 151] width 343 height 8
click at [117, 180] on link "aqui" at bounding box center [114, 184] width 12 height 8
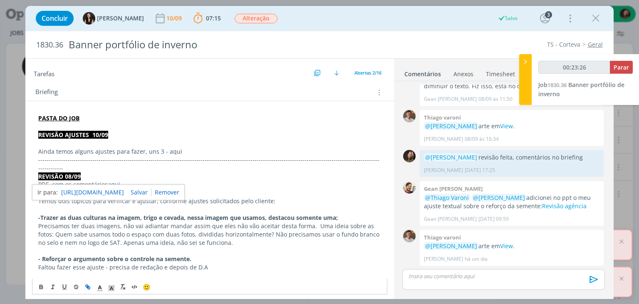
click at [120, 190] on link "https://sobeae.sharepoint.com/sites/SOBEAE/Documentos%20Compartilhados/Forms/Al…" at bounding box center [92, 192] width 63 height 11
drag, startPoint x: 159, startPoint y: 150, endPoint x: 75, endPoint y: 150, distance: 84.1
click at [75, 150] on p "Ainda temos alguns ajustes para fazer, uns 3 - aqui" at bounding box center [209, 151] width 343 height 8
click at [133, 153] on p "Ainda temos 3 ajustes para fazer - aqui" at bounding box center [209, 151] width 343 height 8
click at [163, 156] on p "-------------------------------------------------------------------------------…" at bounding box center [209, 164] width 343 height 17
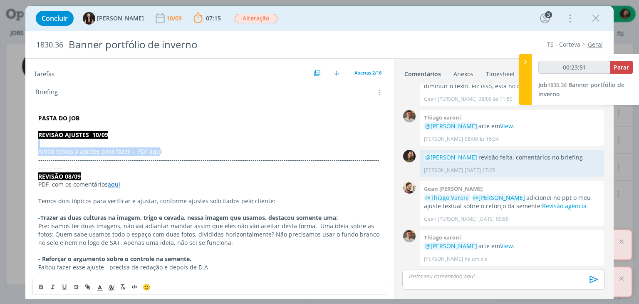
click at [168, 151] on p "Ainda temos 3 ajustes para fazer - PDF aqui" at bounding box center [209, 151] width 343 height 8
drag, startPoint x: 160, startPoint y: 148, endPoint x: 145, endPoint y: 148, distance: 15.0
click at [145, 148] on p "Ainda temos 3 ajustes para fazer - PDF aqui" at bounding box center [209, 151] width 343 height 8
type input "00:23:54"
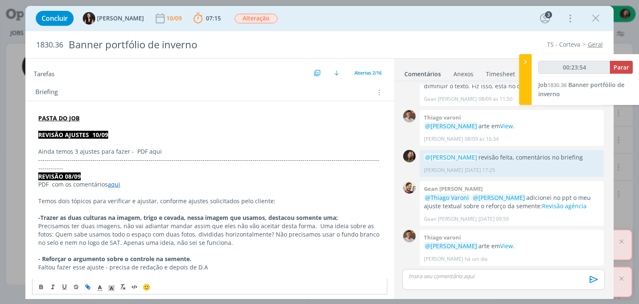
click at [88, 287] on line "dialog" at bounding box center [88, 287] width 2 height 2
paste input "https://sobeae.sharepoint.com/sites/SOBEAE/Documentos%20Compartilhados/Forms/Al…"
type input "https://sobeae.sharepoint.com/sites/SOBEAE/Documentos%20Compartilhados/Forms/Al…"
type input "00:23:55"
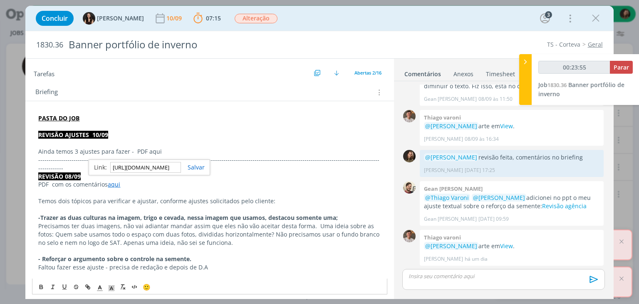
type input "https://sobeae.sharepoint.com/sites/SOBEAE/Documentos%20Compartilhados/Forms/Al…"
click at [194, 170] on div "https://sobeae.sharepoint.com/sites/SOBEAE/Documentos%20Compartilhados/Forms/Al…" at bounding box center [150, 167] width 122 height 16
click at [193, 166] on link "dialog" at bounding box center [193, 167] width 24 height 8
type input "00:23:57"
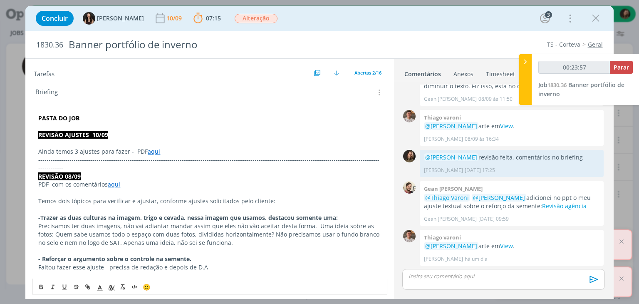
click at [453, 272] on div "dialog" at bounding box center [504, 279] width 202 height 21
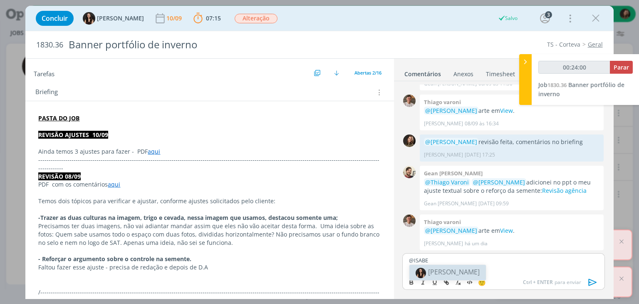
drag, startPoint x: 448, startPoint y: 274, endPoint x: 444, endPoint y: 274, distance: 4.2
click at [448, 274] on span "[PERSON_NAME]" at bounding box center [454, 271] width 52 height 9
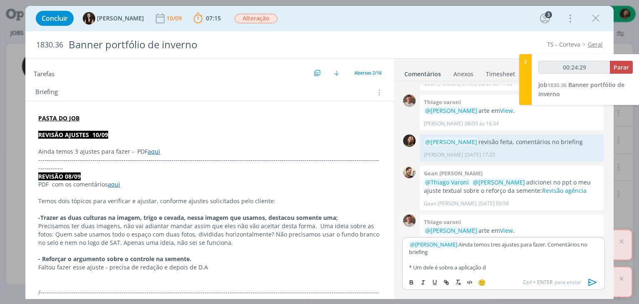
scroll to position [448, 0]
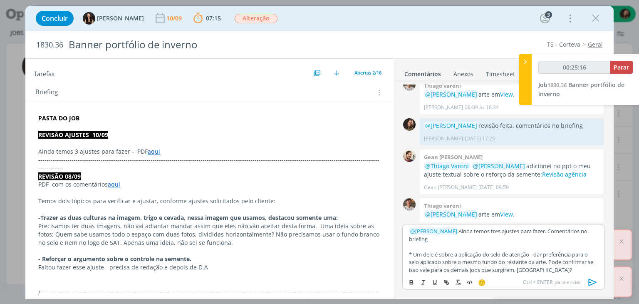
click at [593, 283] on icon "dialog" at bounding box center [593, 282] width 12 height 12
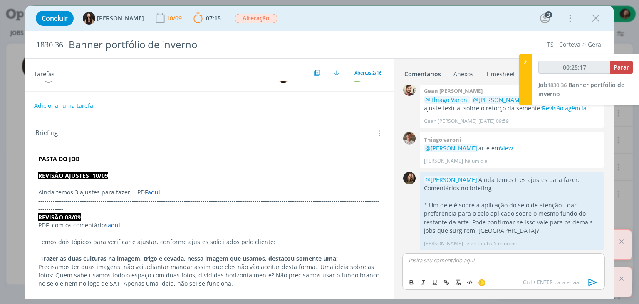
scroll to position [0, 0]
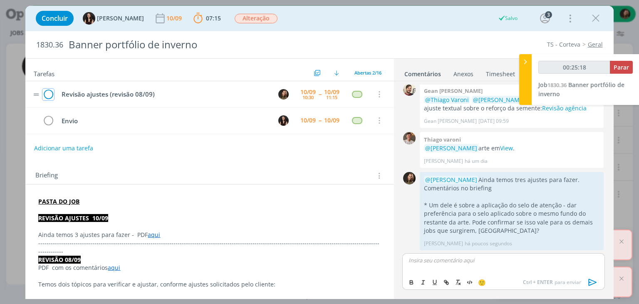
click at [46, 93] on icon "dialog" at bounding box center [48, 94] width 12 height 12
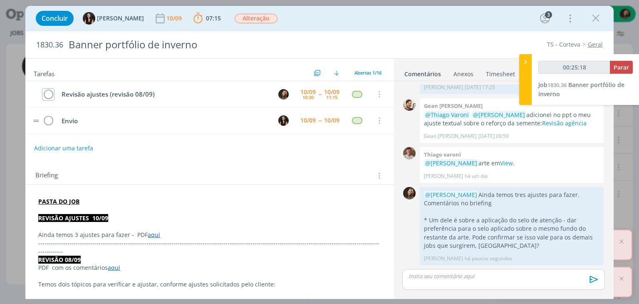
scroll to position [498, 0]
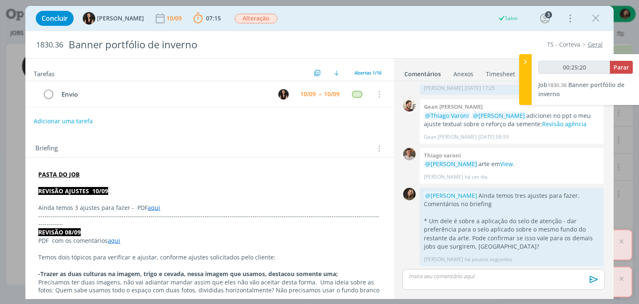
click at [62, 119] on button "Adicionar uma tarefa" at bounding box center [63, 121] width 59 height 14
type input "00:25:21"
type input "Pau"
type input "00:25:22"
type input "Pautar ajust"
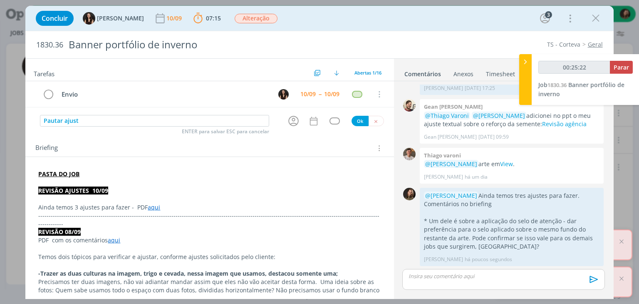
type input "00:25:23"
type input "Pautar ajustes e"
type input "00:25:24"
type input "Pautar ajustes e c"
type input "00:25:25"
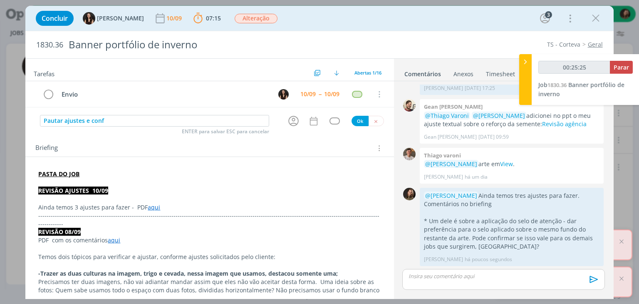
type input "Pautar ajustes e confi"
type input "00:25:26"
type input "Pautar ajustes e confirmar in"
type input "00:25:27"
type input "Pautar ajustes e confirmar infor"
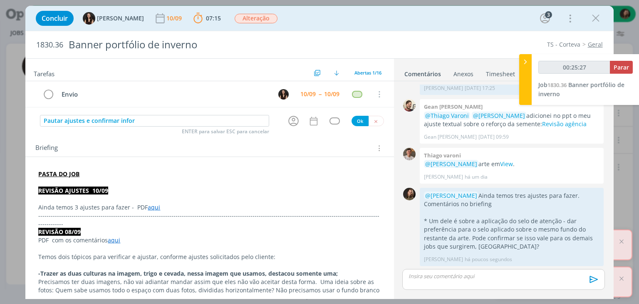
type input "00:25:28"
type input "Pautar ajustes e confirmar informação"
type input "00:25:29"
type input "Pautar ajustes e confirmar informação (comen"
type input "00:25:30"
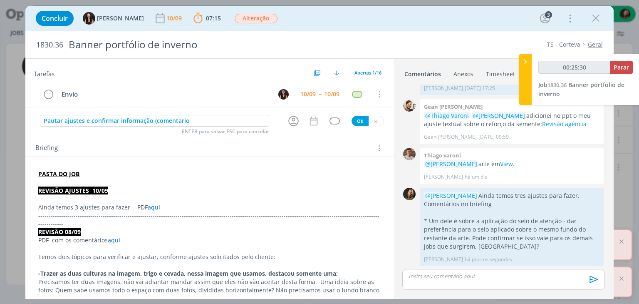
type input "Pautar ajustes e confirmar informação (comentarios"
type input "00:25:31"
type input "Pautar ajustes e confirmar informação (comentar"
type input "00:25:32"
type input "Pautar ajustes e confirmar informação (comentá"
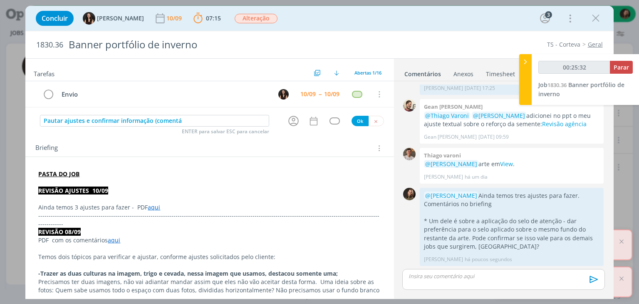
type input "00:25:33"
type input "Pautar ajustes e confirmar informação (comentário J"
type input "00:25:34"
type input "Pautar ajustes e confirmar informação (comentário Ju)"
type input "00:25:36"
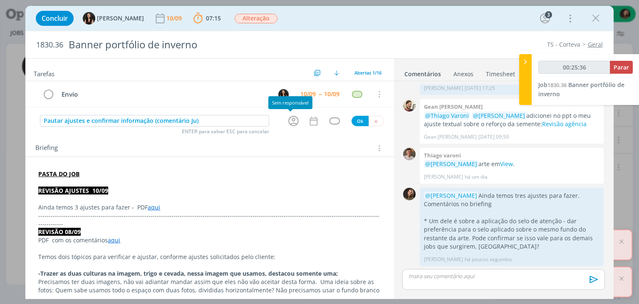
click at [296, 122] on icon "dialog" at bounding box center [293, 120] width 13 height 13
type input "Pautar ajustes e confirmar informação (comentário Ju)"
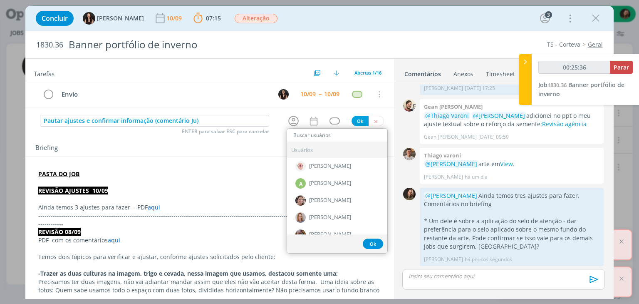
type input "00:25:37"
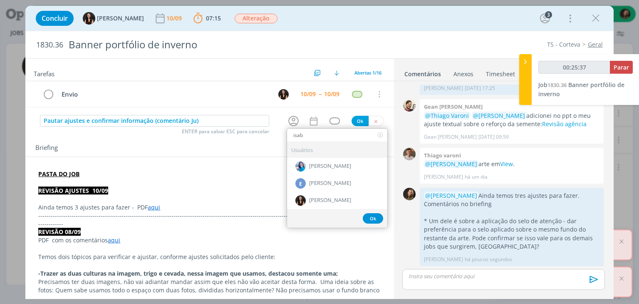
type input "isabe"
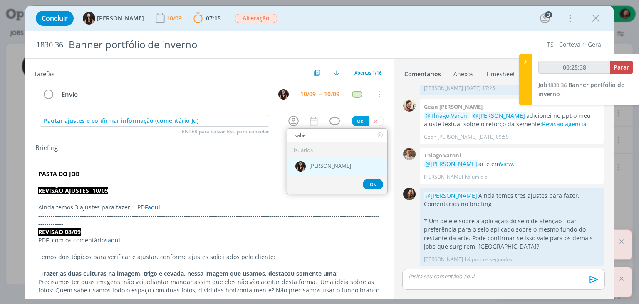
type input "00:25:39"
type input "isabe"
click at [331, 161] on div "[PERSON_NAME]" at bounding box center [337, 166] width 100 height 17
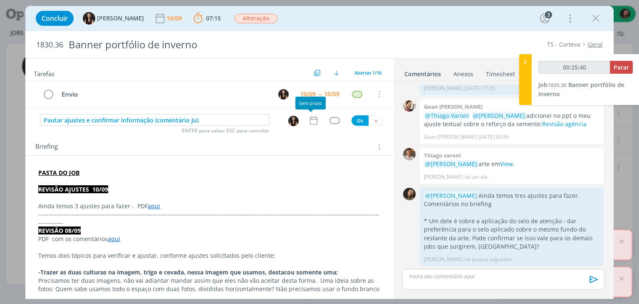
click at [310, 119] on icon "dialog" at bounding box center [313, 120] width 7 height 9
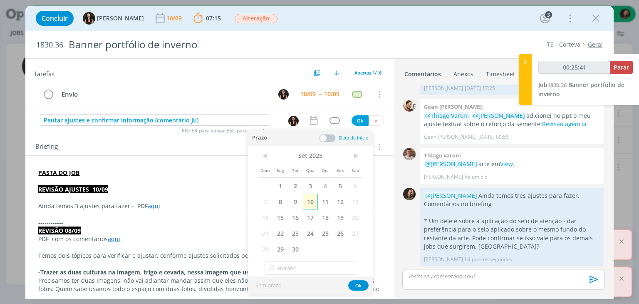
click at [313, 202] on span "10" at bounding box center [310, 202] width 15 height 16
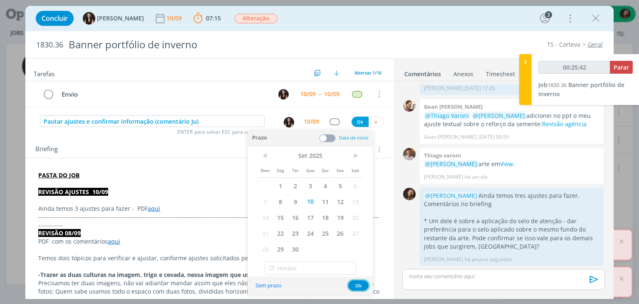
click at [360, 287] on button "Ok" at bounding box center [358, 285] width 20 height 10
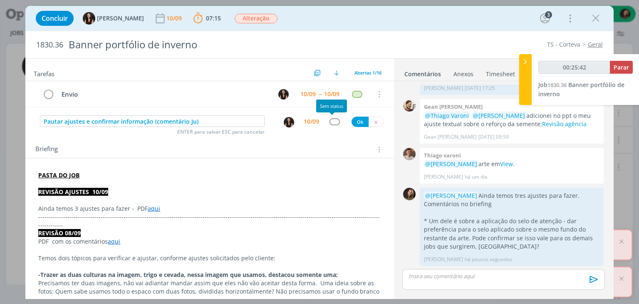
click at [333, 122] on div "dialog" at bounding box center [335, 121] width 10 height 7
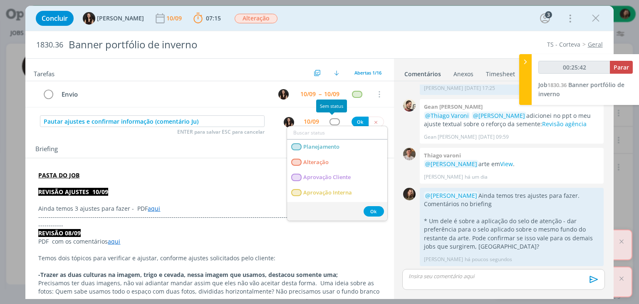
type input "00:25:43"
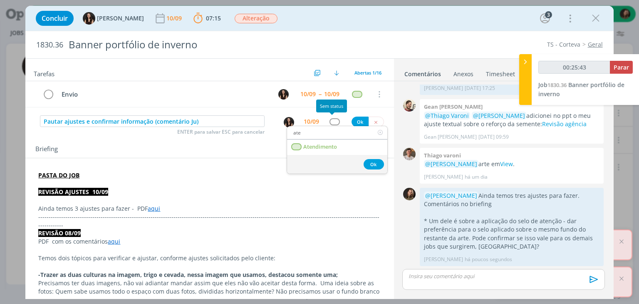
type input "atew"
type input "00:25:44"
type input "ate"
click at [324, 146] on span "Atendimento" at bounding box center [321, 147] width 34 height 7
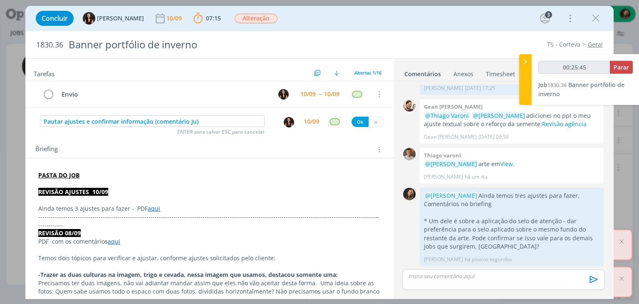
type input "00:25:46"
click at [354, 119] on button "Ok" at bounding box center [360, 122] width 17 height 10
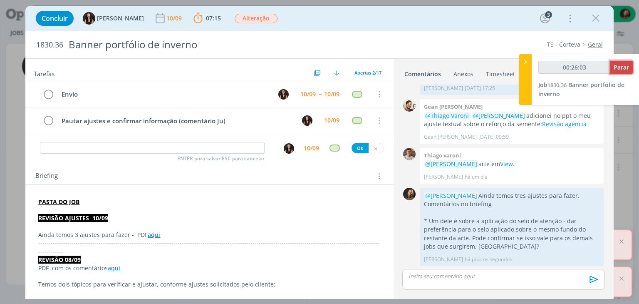
type input "00:26:04"
click at [630, 67] on button "Parar" at bounding box center [621, 67] width 23 height 13
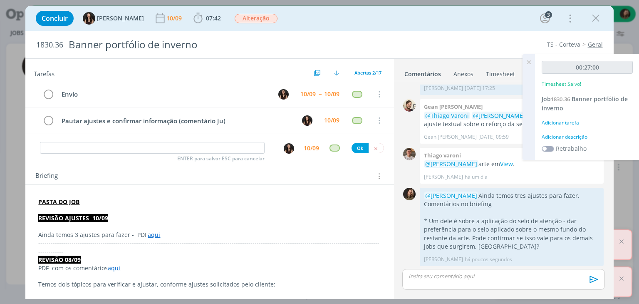
click at [567, 135] on div "Adicionar descrição" at bounding box center [587, 136] width 91 height 7
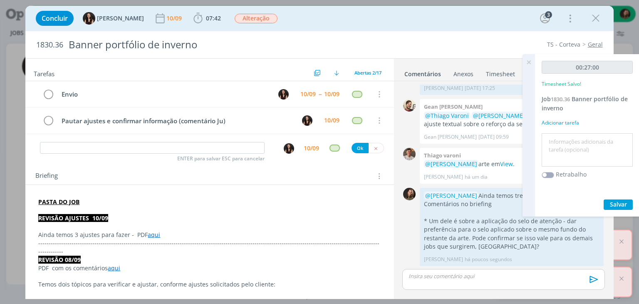
click at [568, 135] on textarea at bounding box center [587, 150] width 87 height 30
type textarea "e"
type textarea "revisão ajustes"
click at [623, 202] on span "Salvar" at bounding box center [618, 204] width 17 height 8
click at [531, 60] on icon at bounding box center [529, 62] width 15 height 16
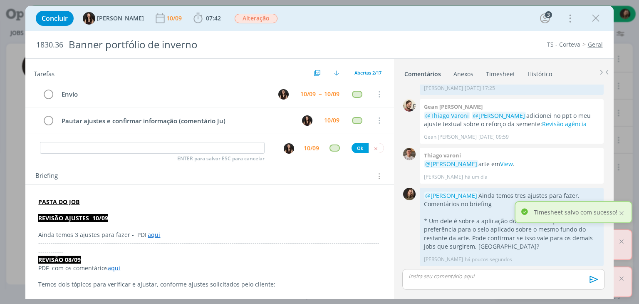
click at [593, 22] on icon "dialog" at bounding box center [596, 18] width 12 height 12
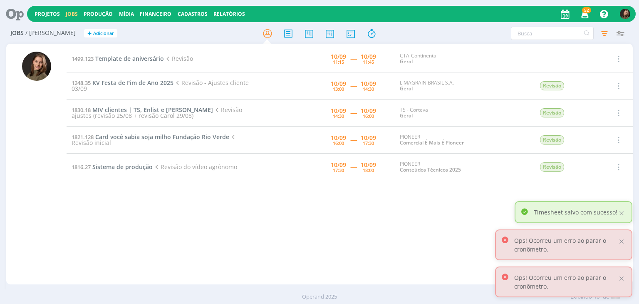
click at [304, 224] on div "1499.123 Template de aniversário Revisão 10/09 11:15 ----- 10/09 11:45 CTA-Cont…" at bounding box center [350, 163] width 566 height 237
click at [124, 58] on span "Template de aniversário" at bounding box center [129, 59] width 69 height 8
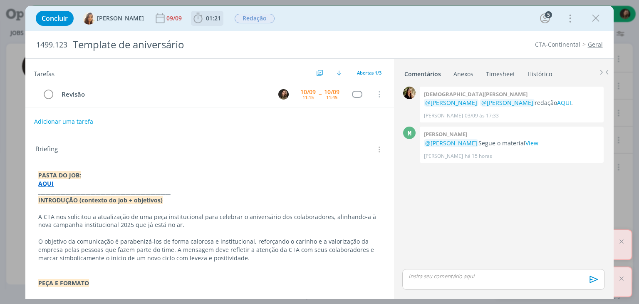
click at [206, 20] on span "01:21" at bounding box center [213, 18] width 15 height 8
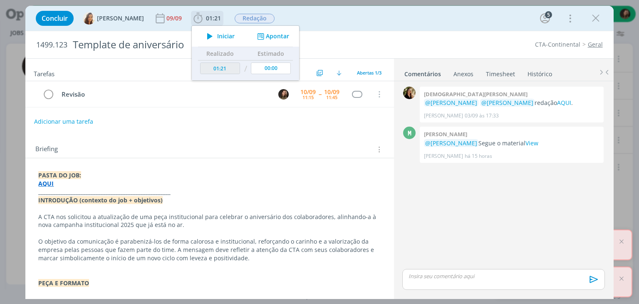
click at [217, 39] on span "Iniciar" at bounding box center [225, 36] width 17 height 6
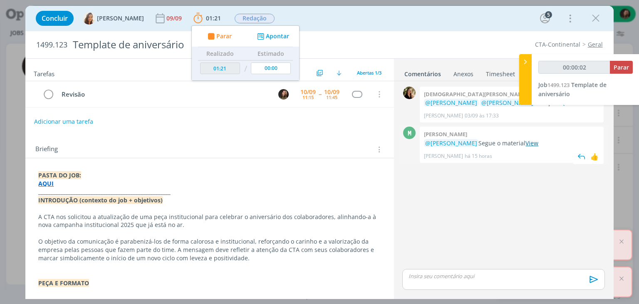
click at [526, 143] on link "View" at bounding box center [532, 143] width 13 height 8
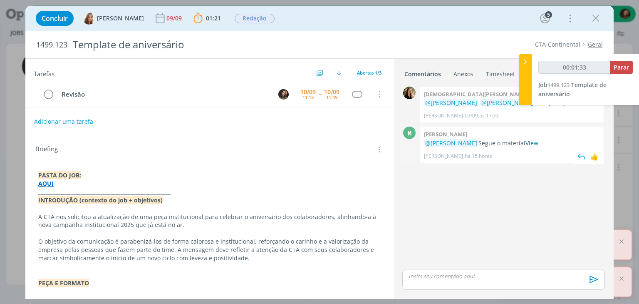
type input "00:02:21"
click at [528, 81] on div at bounding box center [526, 79] width 12 height 51
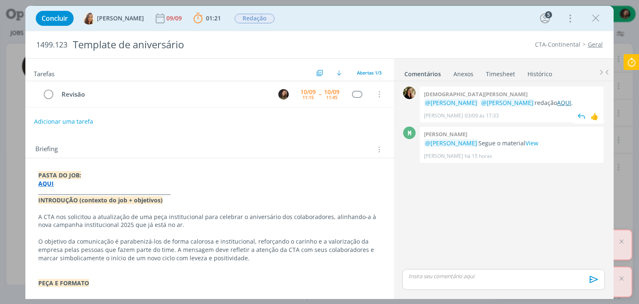
click at [557, 100] on link "AQUI" at bounding box center [564, 103] width 14 height 8
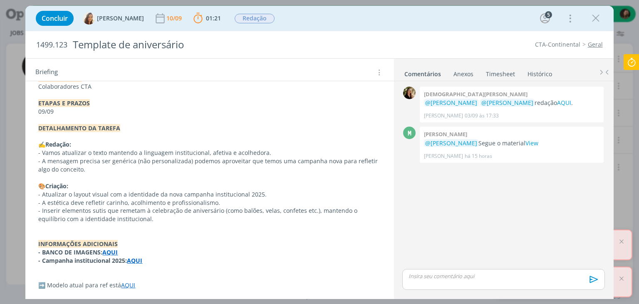
scroll to position [279, 0]
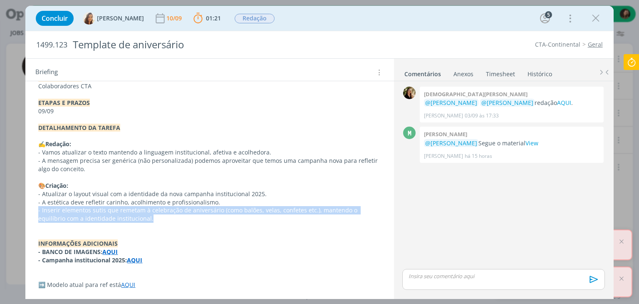
drag, startPoint x: 36, startPoint y: 210, endPoint x: 270, endPoint y: 216, distance: 233.6
click at [270, 216] on div "PASTA DO JOB: AQUI _____________________________________________________ INTROD…" at bounding box center [209, 90] width 355 height 403
copy p "- Inserir elementos sutis que remetam à celebração de aniversário (como balões,…"
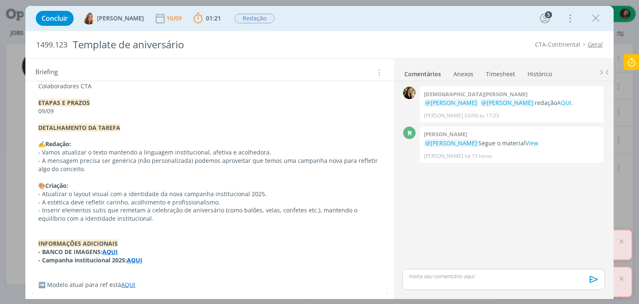
click at [123, 232] on p "dialog" at bounding box center [209, 235] width 343 height 8
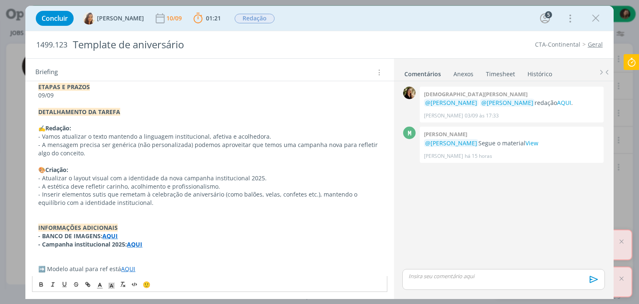
click at [127, 267] on link "AQUI" at bounding box center [128, 269] width 14 height 8
click at [128, 251] on link "https://sobeae.sharepoint.com/:f:/s/SOBEAE/EotvvALCsTJNsSlCNK0Mu28BKifZj54HJLnn…" at bounding box center [103, 253] width 63 height 11
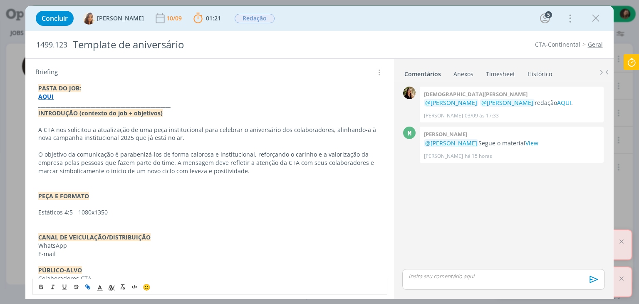
scroll to position [0, 0]
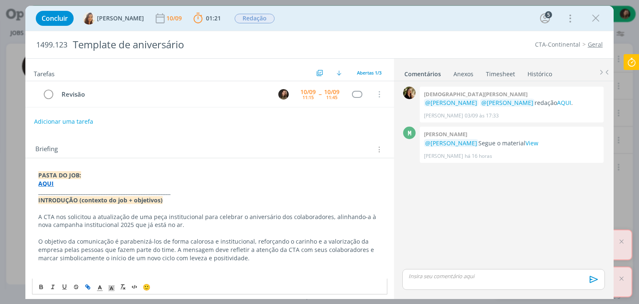
click at [445, 272] on div "dialog" at bounding box center [504, 279] width 202 height 21
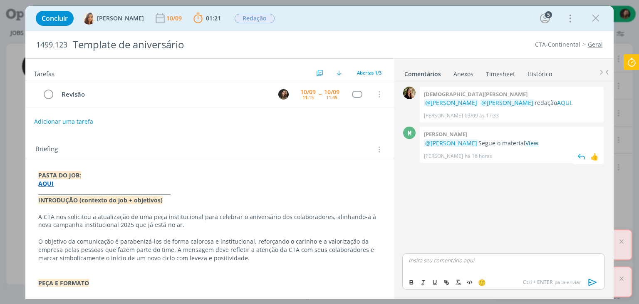
click at [531, 147] on p "@Vanessa Feron Segue o material View" at bounding box center [512, 143] width 176 height 8
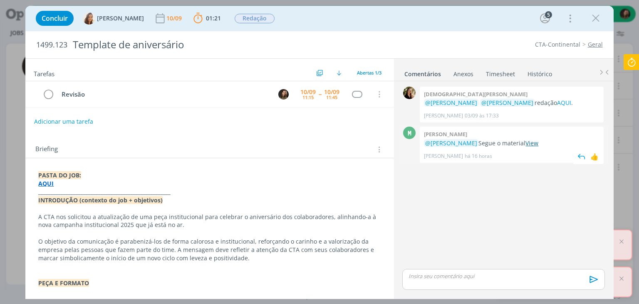
click at [528, 144] on link "View" at bounding box center [532, 143] width 13 height 8
click at [438, 278] on p "dialog" at bounding box center [503, 275] width 189 height 7
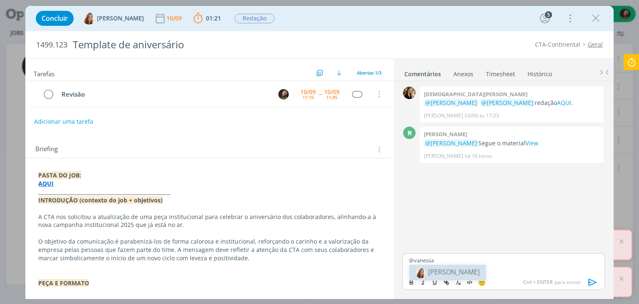
click at [439, 271] on span "[PERSON_NAME]" at bounding box center [454, 271] width 52 height 9
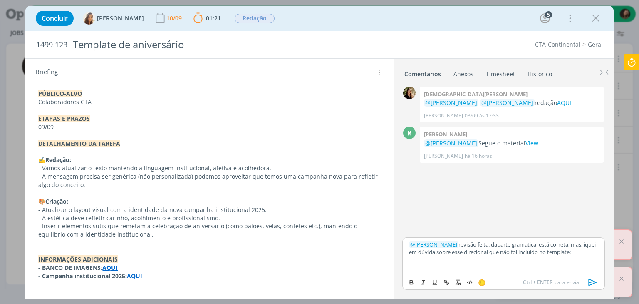
scroll to position [279, 0]
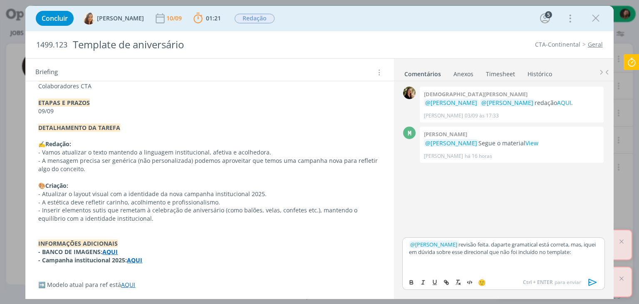
drag, startPoint x: 122, startPoint y: 214, endPoint x: 47, endPoint y: 213, distance: 74.1
click at [47, 213] on p "- Inserir elementos sutis que remetam à celebração de aniversário (como balões,…" at bounding box center [209, 214] width 343 height 17
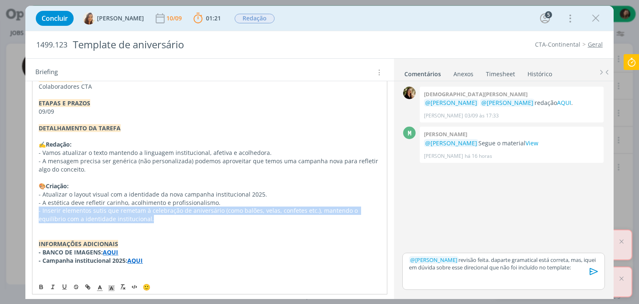
drag, startPoint x: 128, startPoint y: 221, endPoint x: 29, endPoint y: 212, distance: 99.9
click at [29, 212] on div "PASTA DO JOB: AQUI _____________________________________________________ INTROD…" at bounding box center [209, 95] width 368 height 433
copy p "- Inserir elementos sutis que remetam à celebração de aniversário (como balões,…"
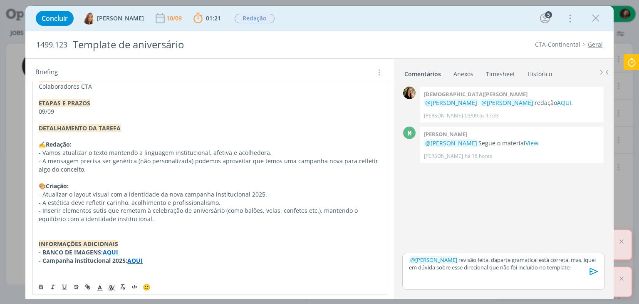
click at [160, 224] on p "dialog" at bounding box center [210, 227] width 342 height 8
click at [503, 282] on p "dialog" at bounding box center [503, 282] width 189 height 7
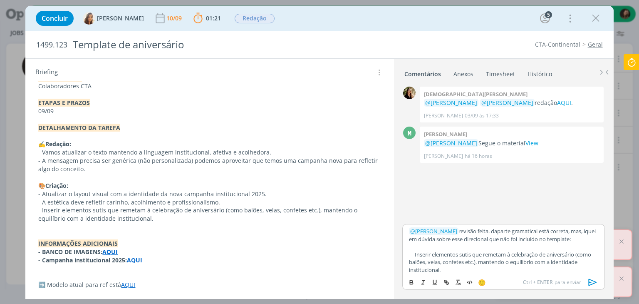
click at [415, 254] on p "- - Inserir elementos sutis que remetam à celebração de aniversário (como balõe…" at bounding box center [503, 262] width 189 height 23
click at [444, 267] on p "- Inserir elementos sutis que remetam à celebração de aniversário (como balões,…" at bounding box center [503, 262] width 189 height 23
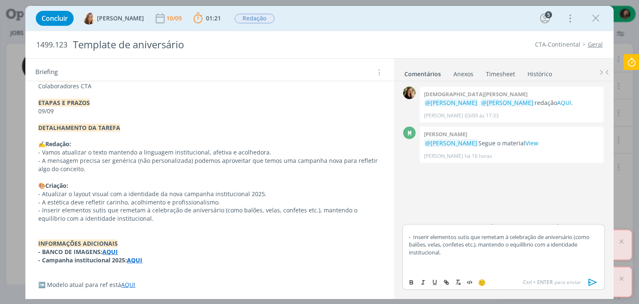
click at [426, 261] on p "dialog" at bounding box center [503, 259] width 189 height 7
click at [138, 254] on p "- BANCO DE IMAGENS: AQUI" at bounding box center [209, 252] width 343 height 8
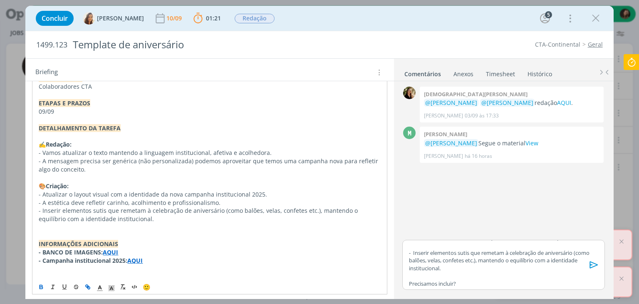
click at [135, 261] on strong "AQUI" at bounding box center [134, 260] width 15 height 8
click at [135, 271] on link "https://sobeae.sharepoint.com/:f:/s/SOBEAE/Eqk6V0jPnVpMreQoWjUUpukBlosjiIr6C4Ue…" at bounding box center [111, 276] width 63 height 11
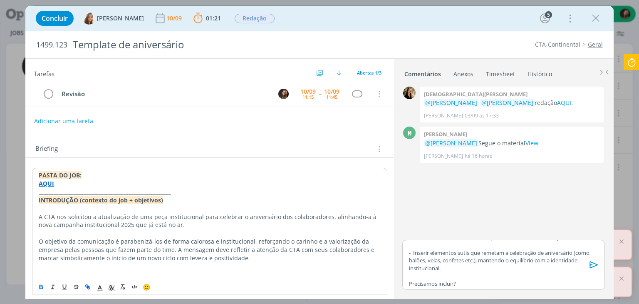
scroll to position [0, 0]
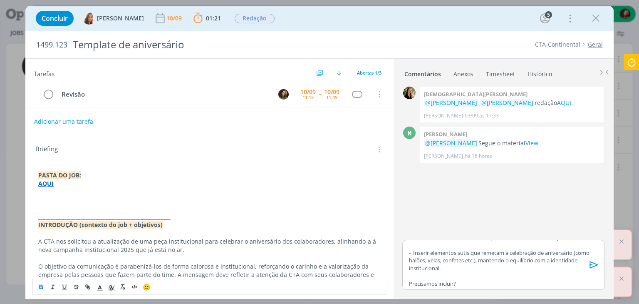
click at [92, 194] on p "dialog" at bounding box center [209, 192] width 343 height 8
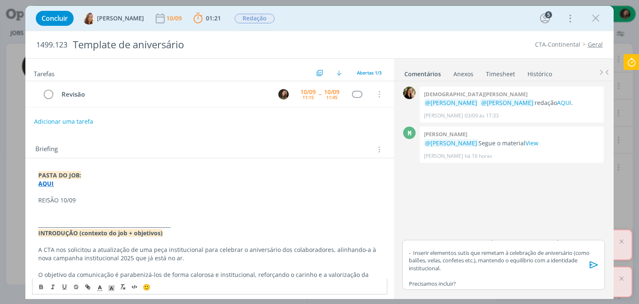
click at [54, 207] on p "dialog" at bounding box center [209, 208] width 343 height 8
click at [47, 202] on p "REISÃO 10/09" at bounding box center [209, 200] width 343 height 8
click at [43, 201] on p "REISÃO 10/09" at bounding box center [209, 200] width 343 height 8
click at [45, 200] on p "REISÃO 10/09" at bounding box center [209, 200] width 343 height 8
click at [45, 214] on p "dialog" at bounding box center [209, 217] width 343 height 8
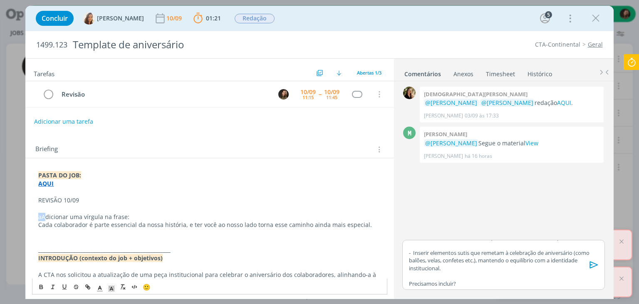
drag, startPoint x: 43, startPoint y: 214, endPoint x: 35, endPoint y: 216, distance: 8.4
drag, startPoint x: 40, startPoint y: 216, endPoint x: 43, endPoint y: 219, distance: 4.3
click at [40, 216] on p "aAdicionar uma vírgula na frase:" at bounding box center [209, 217] width 343 height 8
click at [44, 219] on p "aAdicionar uma vírgula na frase:" at bounding box center [209, 217] width 343 height 8
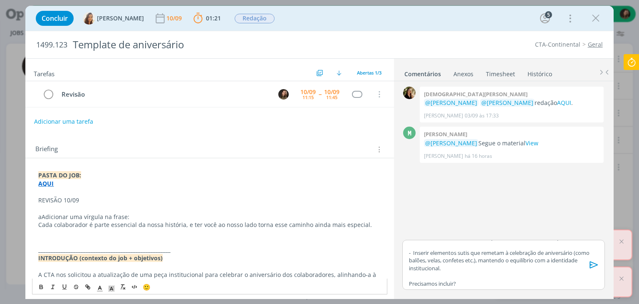
click at [42, 216] on p "aAdicionar uma vírgula na frase:" at bounding box center [209, 217] width 343 height 8
click at [39, 243] on p "dialog" at bounding box center [209, 241] width 343 height 8
click at [243, 239] on p "Pegar o ppt dapasta view - austei os formatos e o acento no primeiro slide" at bounding box center [209, 241] width 343 height 8
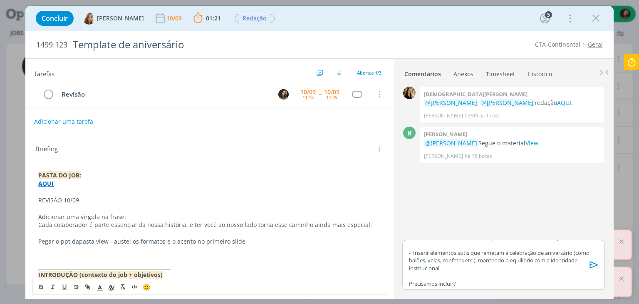
click at [64, 201] on p "REVISÃO 10/09" at bounding box center [209, 200] width 343 height 8
click at [41, 282] on button "dialog" at bounding box center [42, 287] width 12 height 10
click at [112, 289] on line "dialog" at bounding box center [112, 289] width 2 height 0
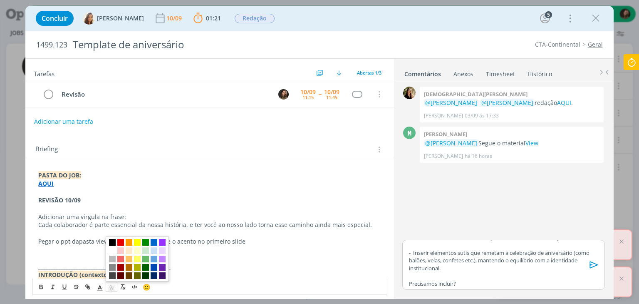
click at [112, 243] on span "dialog" at bounding box center [112, 242] width 7 height 7
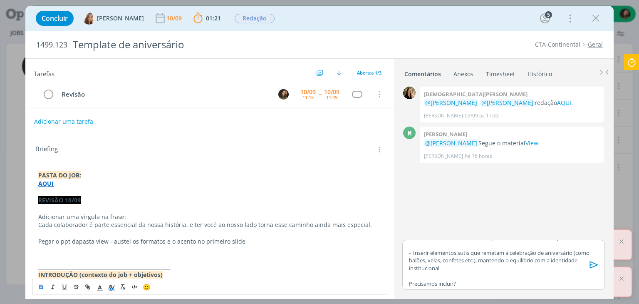
click at [50, 243] on p "Pegar o ppt dapasta view - austei os formatos e o acento no primeiro slide" at bounding box center [209, 241] width 343 height 8
click at [49, 255] on p "dialog" at bounding box center [209, 258] width 343 height 8
click at [45, 258] on p "dialog" at bounding box center [209, 258] width 343 height 8
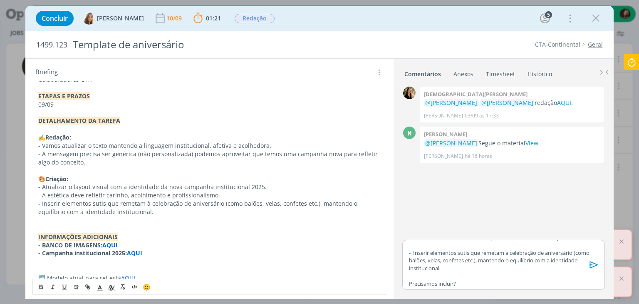
scroll to position [378, 0]
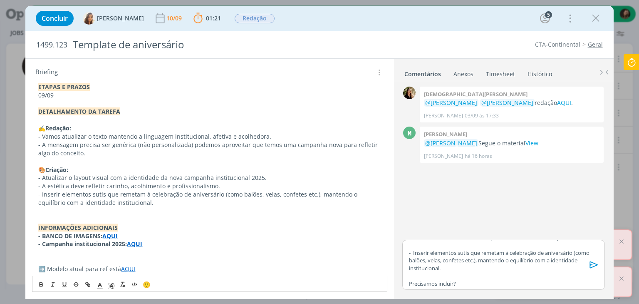
click at [59, 201] on p "- Inserir elementos sutis que remetam à celebração de aniversário (como balões,…" at bounding box center [209, 198] width 343 height 17
click at [60, 201] on p "- Inserir elementos sutis que remetam à celebração de aniversário (como balões,…" at bounding box center [209, 198] width 343 height 17
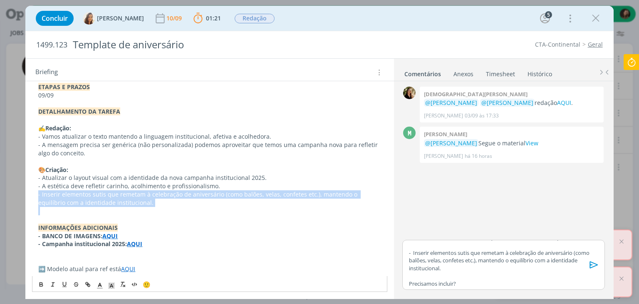
click at [60, 201] on p "- Inserir elementos sutis que remetam à celebração de aniversário (como balões,…" at bounding box center [209, 198] width 343 height 17
copy p "- Inserir elementos sutis que remetam à celebração de aniversário (como balões,…"
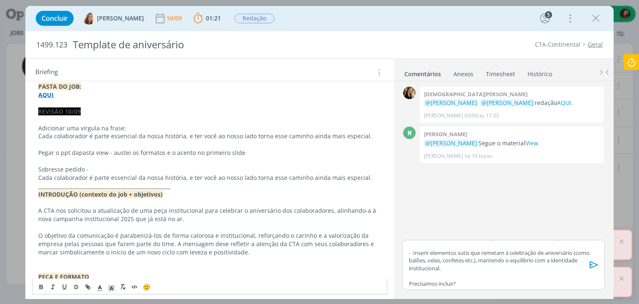
scroll to position [87, 0]
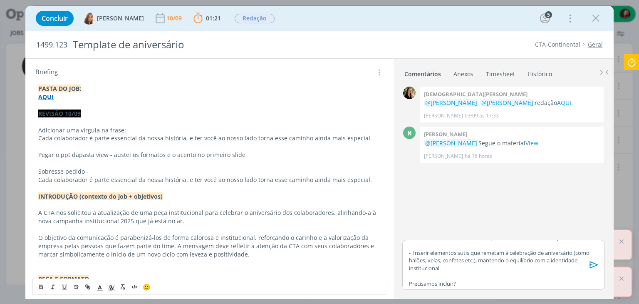
click at [90, 179] on p "Cada colaborador é parte essencial da nossa história, e ter você ao nosso lado …" at bounding box center [209, 180] width 343 height 8
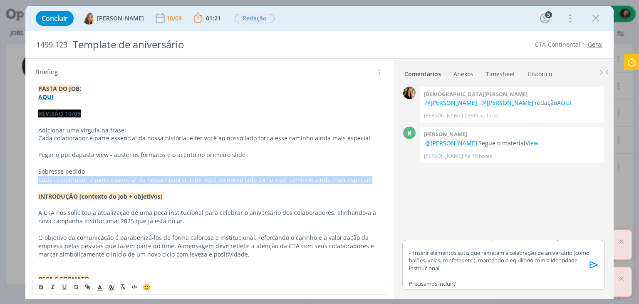
click at [90, 179] on p "Cada colaborador é parte essencial da nossa história, e ter você ao nosso lado …" at bounding box center [209, 180] width 343 height 8
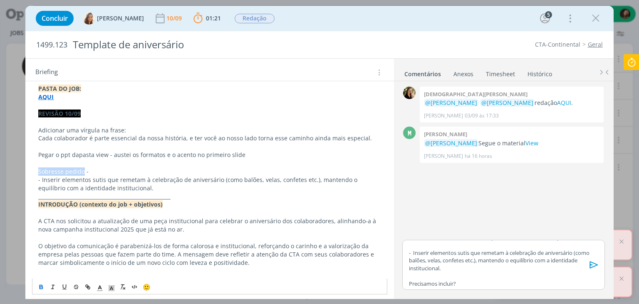
drag, startPoint x: 84, startPoint y: 170, endPoint x: 37, endPoint y: 170, distance: 47.0
click at [67, 114] on strong "REVISÃO 10/09" at bounding box center [59, 113] width 42 height 8
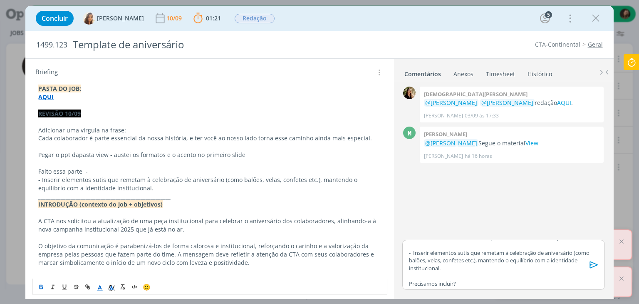
click at [99, 286] on icon "dialog" at bounding box center [99, 287] width 7 height 7
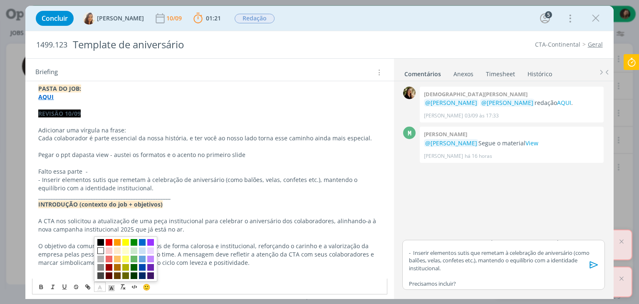
click at [100, 248] on span "dialog" at bounding box center [100, 250] width 7 height 7
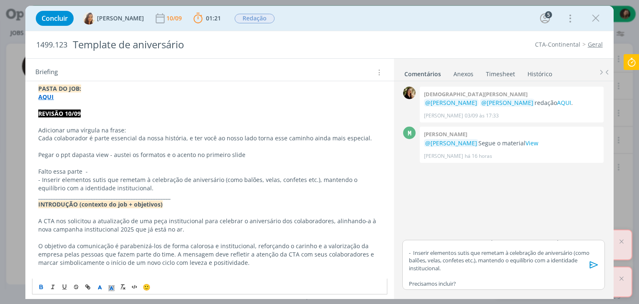
click at [67, 172] on p "Falto essa parte -" at bounding box center [209, 171] width 343 height 8
click at [57, 118] on p "dialog" at bounding box center [209, 122] width 343 height 8
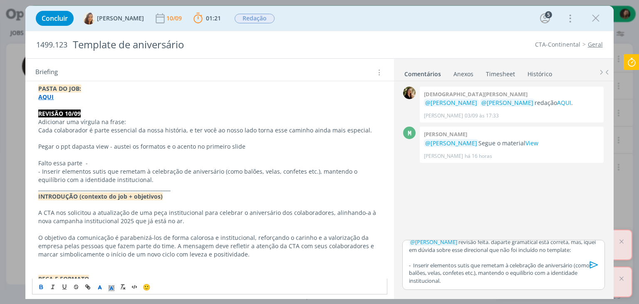
scroll to position [0, 0]
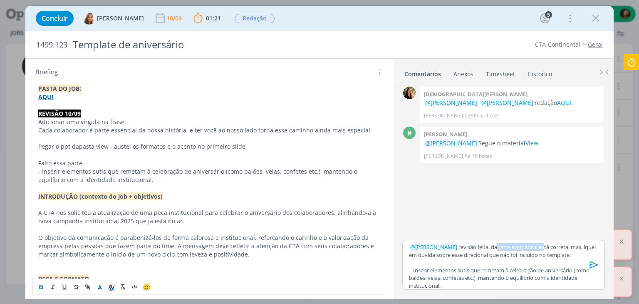
drag, startPoint x: 490, startPoint y: 247, endPoint x: 500, endPoint y: 247, distance: 9.6
click at [541, 246] on p "﻿ @ Vanessa Feron ﻿ revisão feita. daparte gramatical está correta, mas, iquei …" at bounding box center [503, 250] width 189 height 15
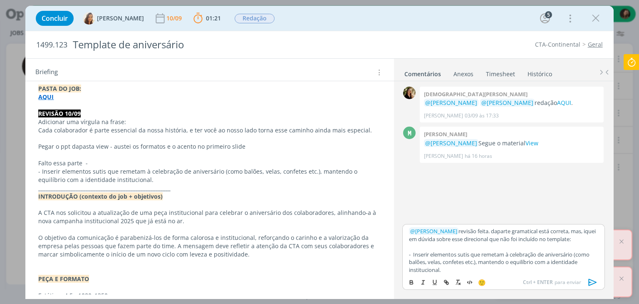
click at [496, 244] on p "dialog" at bounding box center [503, 246] width 189 height 7
drag, startPoint x: 557, startPoint y: 230, endPoint x: 490, endPoint y: 227, distance: 67.1
click at [490, 227] on p "﻿ @ Vanessa Feron ﻿ revisão feita. daparte gramatical está correta, mas, iquei …" at bounding box center [503, 234] width 189 height 15
click at [590, 282] on icon "dialog" at bounding box center [593, 282] width 8 height 7
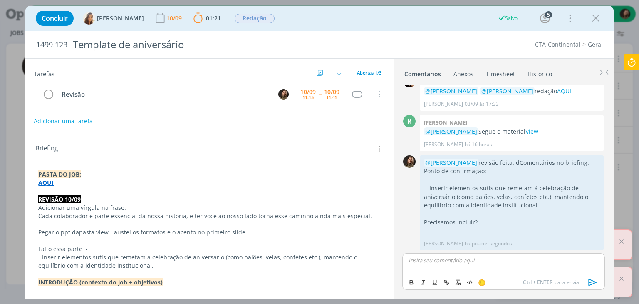
click at [52, 117] on button "Adicionar uma tarefa" at bounding box center [63, 121] width 59 height 14
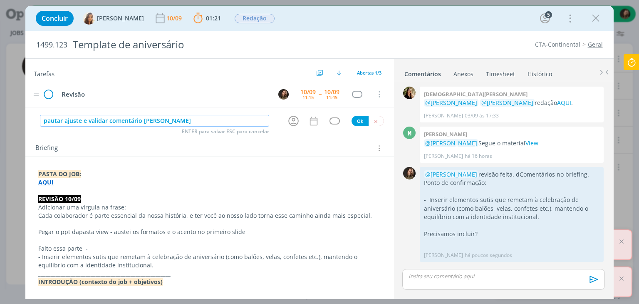
type input "pautar ajuste e validar comentário Julia"
click at [47, 91] on icon "dialog" at bounding box center [48, 94] width 12 height 12
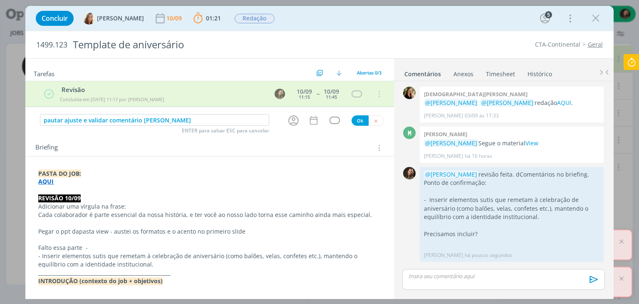
click at [292, 122] on icon "dialog" at bounding box center [294, 120] width 10 height 10
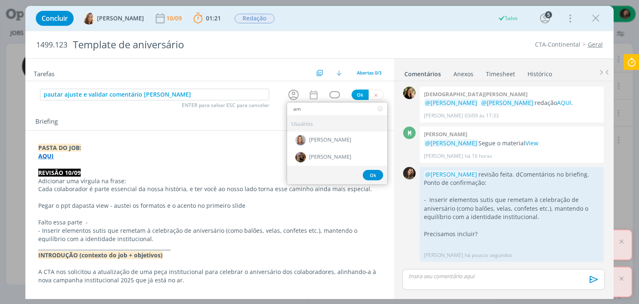
type input "a"
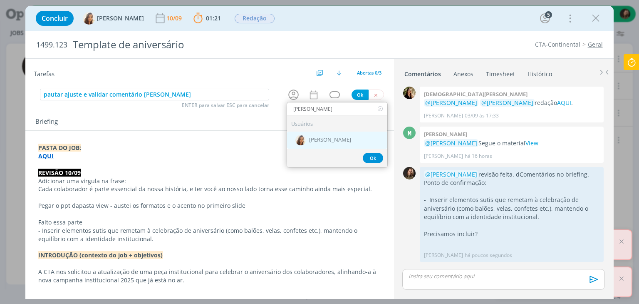
type input "vanessa"
drag, startPoint x: 319, startPoint y: 147, endPoint x: 314, endPoint y: 136, distance: 12.1
click at [318, 142] on div "[PERSON_NAME]" at bounding box center [337, 140] width 100 height 17
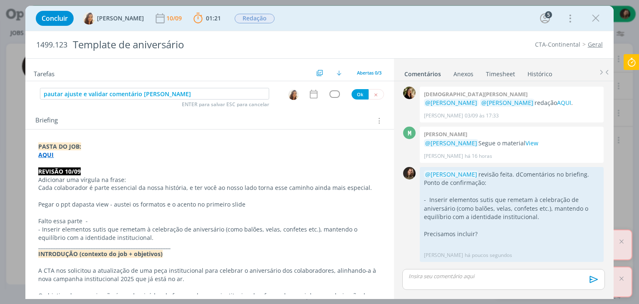
click at [312, 96] on icon "dialog" at bounding box center [314, 94] width 11 height 11
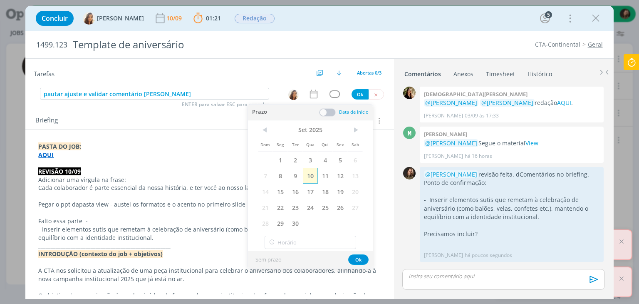
click at [313, 179] on span "10" at bounding box center [310, 176] width 15 height 16
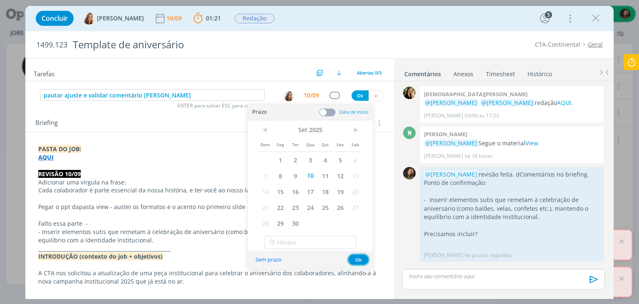
click at [356, 259] on button "Ok" at bounding box center [358, 259] width 20 height 10
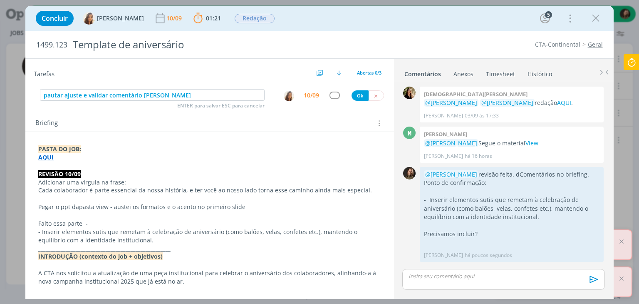
click at [331, 94] on div "dialog" at bounding box center [335, 95] width 10 height 7
type input "ate"
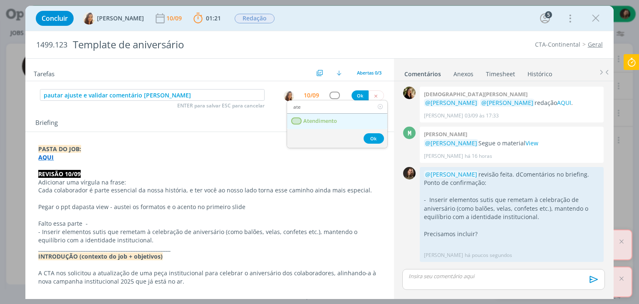
click at [314, 119] on span "Atendimento" at bounding box center [321, 121] width 34 height 7
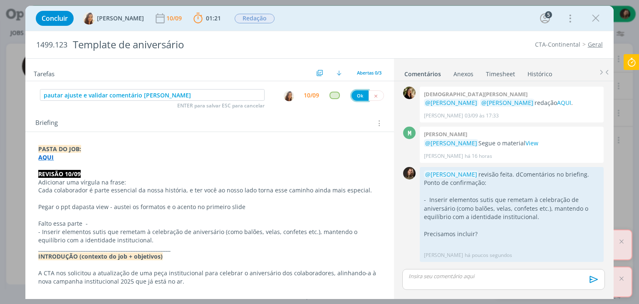
click at [362, 92] on button "Ok" at bounding box center [360, 95] width 17 height 10
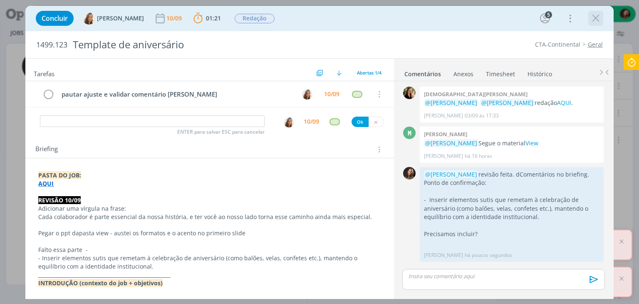
click at [587, 17] on div "Concluir Vanessa Feron 10/09 01:21 Parar Apontar Data * 10/09/2025 Horas * 00:0…" at bounding box center [320, 18] width 576 height 20
click at [594, 256] on icon "dialog" at bounding box center [594, 256] width 9 height 8
click at [569, 230] on link "Editar" at bounding box center [566, 231] width 66 height 13
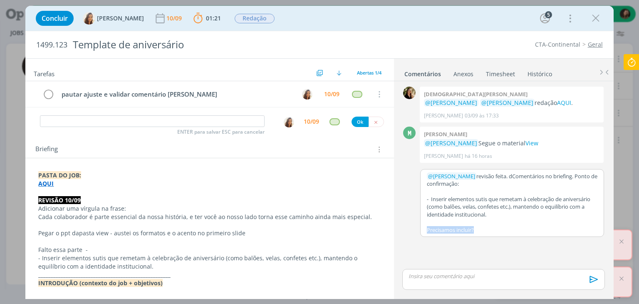
drag, startPoint x: 483, startPoint y: 229, endPoint x: 409, endPoint y: 234, distance: 73.9
click at [409, 234] on div "﻿ @ Vanessa Feron ﻿ revisão feita. dComentários no briefing. Ponto de confirmaç…" at bounding box center [503, 201] width 209 height 72
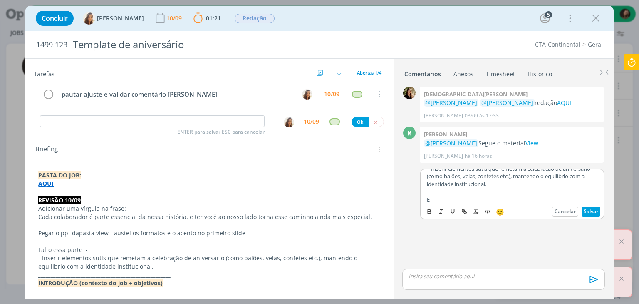
scroll to position [31, 0]
click at [580, 212] on div "Cancelar Salvar" at bounding box center [576, 212] width 48 height 10
click at [593, 212] on button "Salvar" at bounding box center [591, 212] width 19 height 10
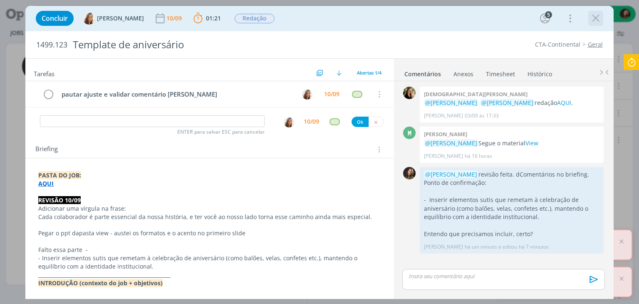
click at [598, 16] on icon "dialog" at bounding box center [596, 18] width 12 height 12
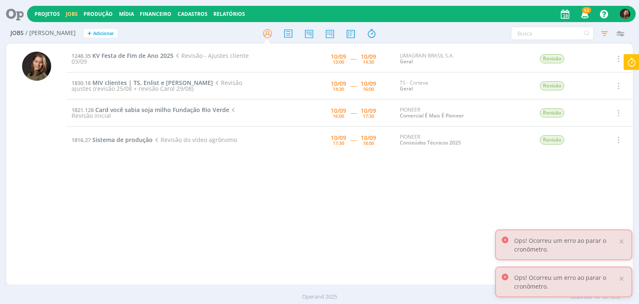
click at [630, 60] on icon at bounding box center [632, 62] width 15 height 16
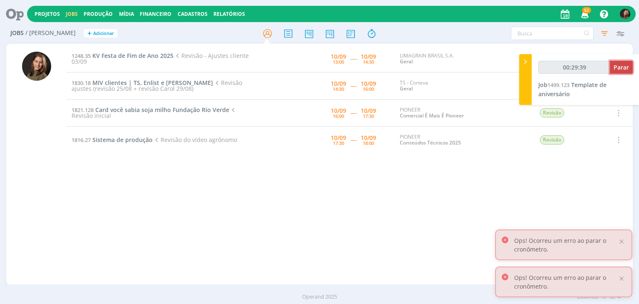
click at [616, 63] on span "Parar" at bounding box center [621, 67] width 15 height 8
type input "00:30:00"
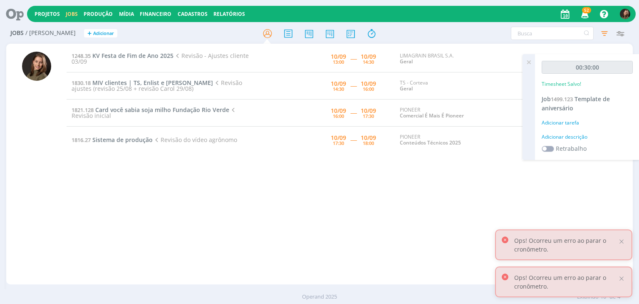
click at [573, 130] on div "00:30:00 Timesheet Salvo! Job 1499.123 Template de aniversário Adicionar tarefa…" at bounding box center [587, 107] width 105 height 106
click at [572, 136] on div "Adicionar descrição" at bounding box center [587, 136] width 91 height 7
click at [572, 135] on textarea at bounding box center [587, 150] width 87 height 30
type textarea "revisão"
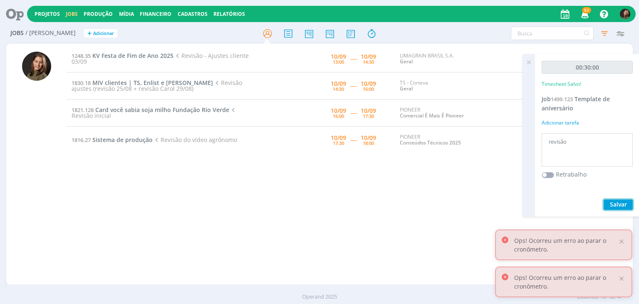
click at [613, 204] on span "Salvar" at bounding box center [618, 204] width 17 height 8
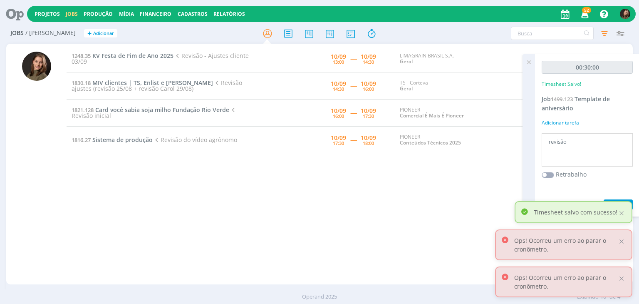
click at [530, 61] on icon at bounding box center [529, 62] width 15 height 16
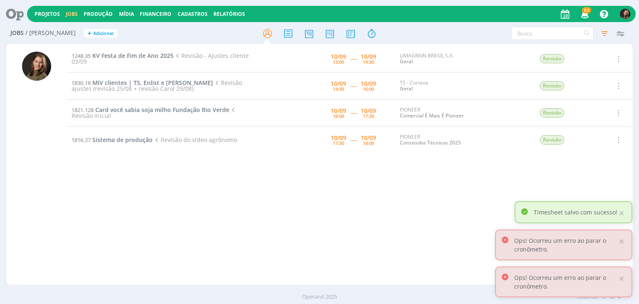
click at [333, 272] on div "1248.35 KV Festa de Fim de Ano 2025 Revisão - Ajustes cliente 03/09 10/09 13:00…" at bounding box center [350, 163] width 566 height 237
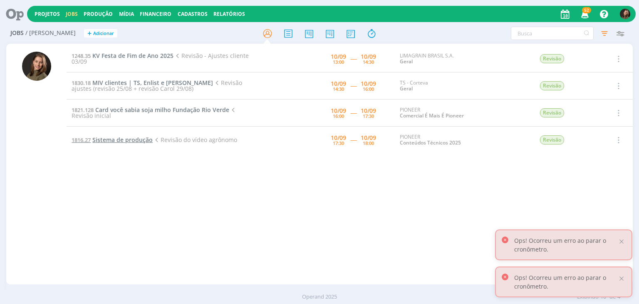
click at [147, 138] on span "Sistema de produção" at bounding box center [122, 140] width 60 height 8
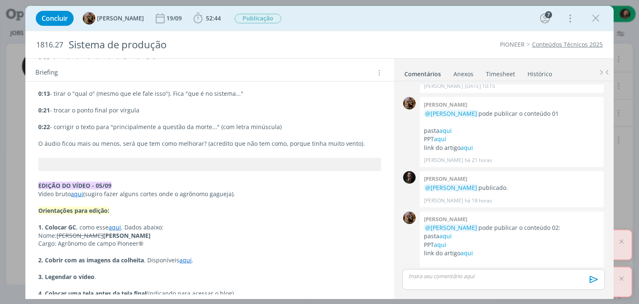
scroll to position [1068, 0]
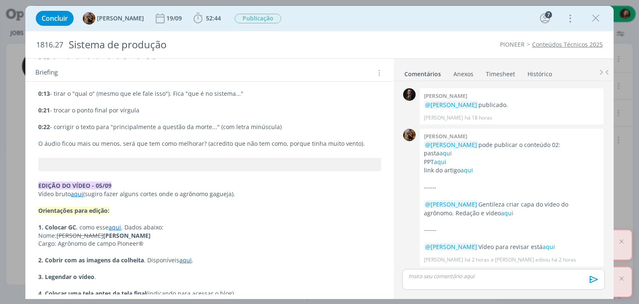
click at [319, 248] on p "dialog" at bounding box center [209, 252] width 343 height 8
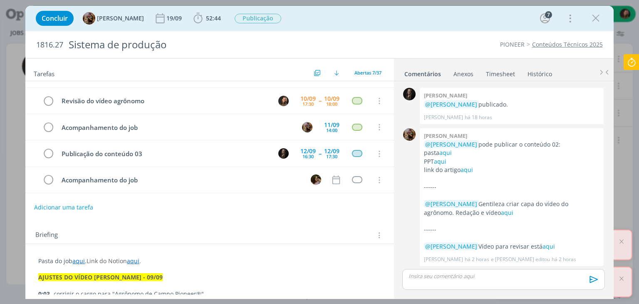
scroll to position [70, 0]
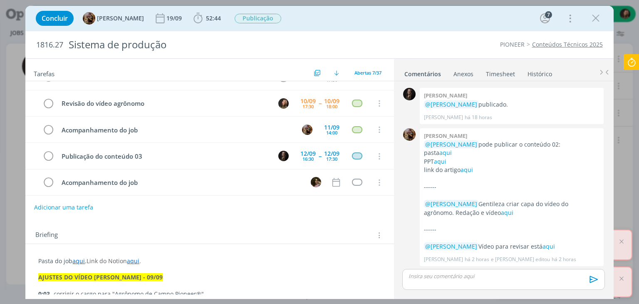
click at [630, 67] on icon at bounding box center [632, 62] width 15 height 16
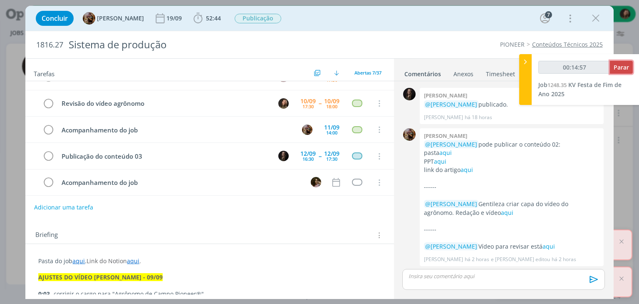
type input "00:14:58"
drag, startPoint x: 630, startPoint y: 70, endPoint x: 624, endPoint y: 73, distance: 6.1
click at [626, 70] on button "Parar" at bounding box center [621, 67] width 23 height 13
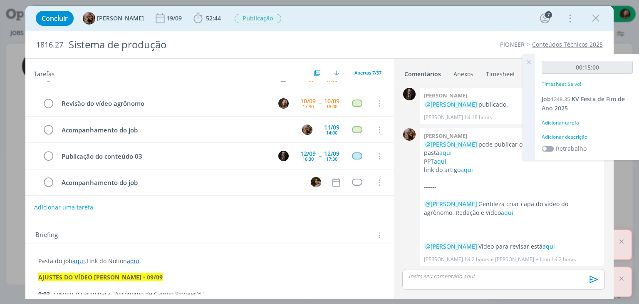
click at [559, 134] on div "Adicionar descrição" at bounding box center [587, 136] width 91 height 7
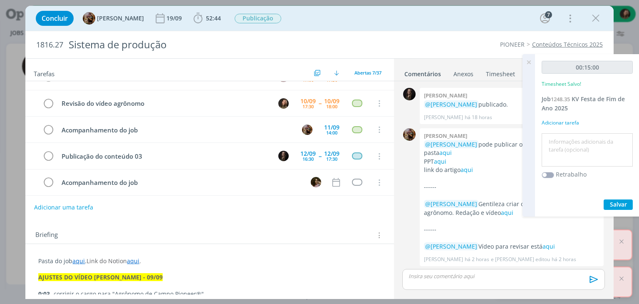
drag, startPoint x: 589, startPoint y: 136, endPoint x: 578, endPoint y: 140, distance: 12.0
click at [586, 138] on textarea at bounding box center [587, 150] width 87 height 30
type textarea "começo da revisão"
click at [621, 202] on span "Salvar" at bounding box center [618, 204] width 17 height 8
click at [526, 63] on icon at bounding box center [529, 62] width 15 height 16
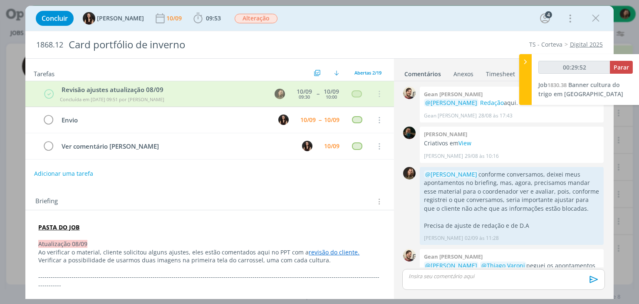
type input "00:30:52"
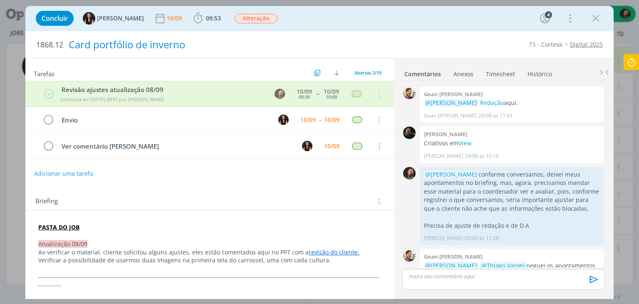
scroll to position [532, 0]
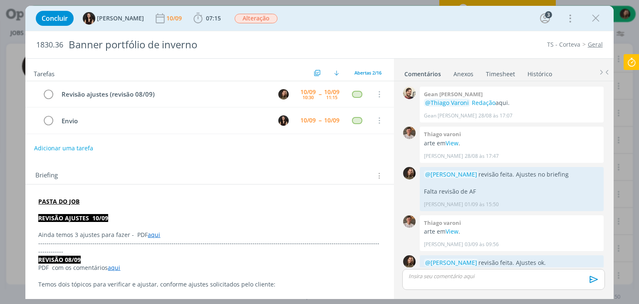
scroll to position [416, 0]
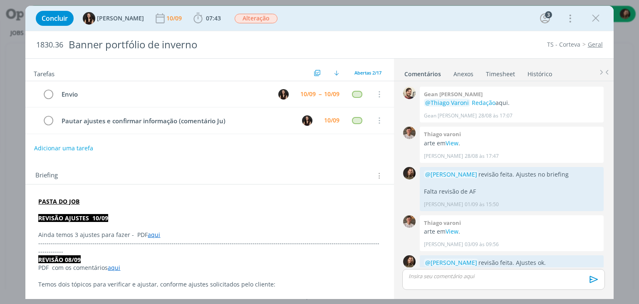
scroll to position [498, 0]
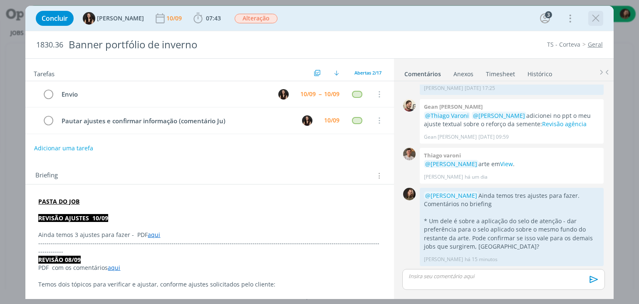
click at [591, 19] on icon "dialog" at bounding box center [596, 18] width 12 height 12
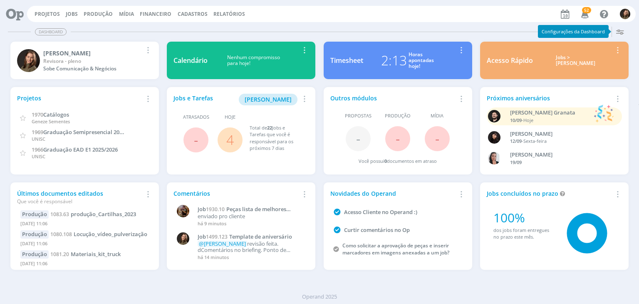
click at [236, 141] on span "4" at bounding box center [230, 139] width 25 height 25
click at [234, 144] on link "4" at bounding box center [229, 140] width 7 height 18
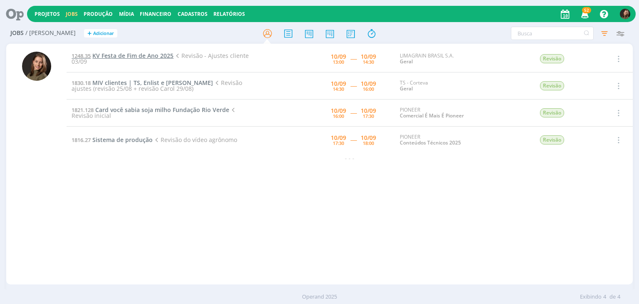
click at [140, 57] on span "KV Festa de Fim de Ano 2025" at bounding box center [132, 56] width 81 height 8
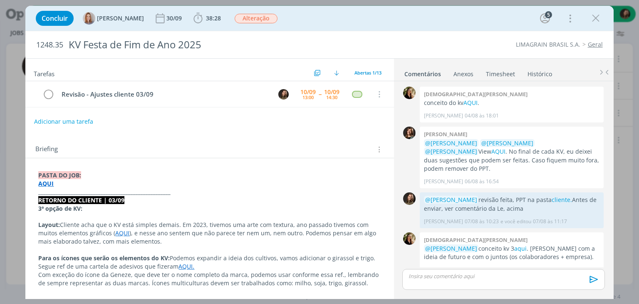
scroll to position [179, 0]
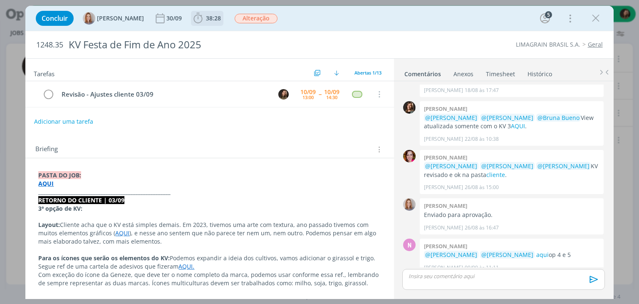
click at [193, 18] on icon "dialog" at bounding box center [198, 18] width 12 height 12
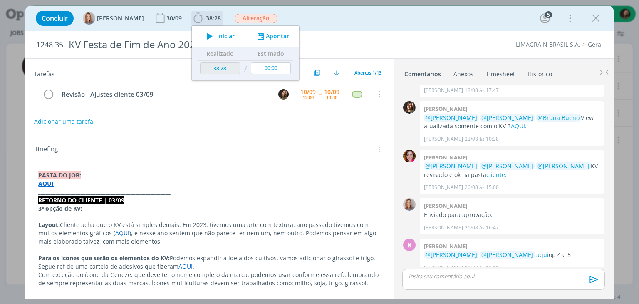
click at [210, 32] on icon "dialog" at bounding box center [210, 36] width 15 height 11
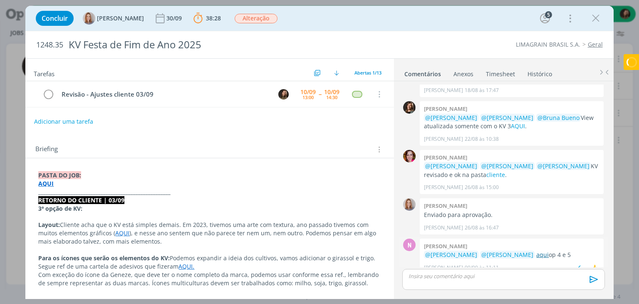
click at [537, 251] on link "aqui" at bounding box center [543, 255] width 12 height 8
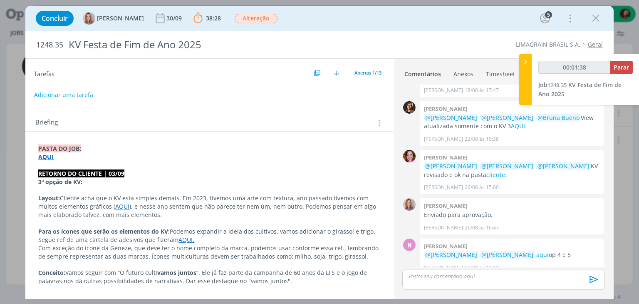
scroll to position [42, 0]
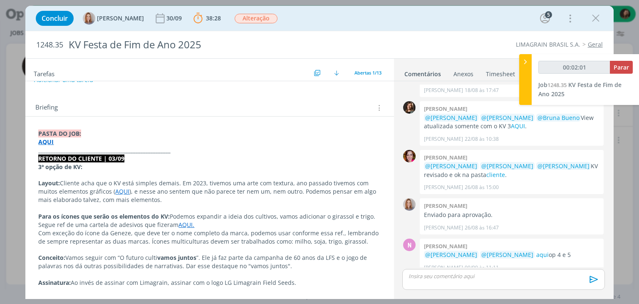
drag, startPoint x: 179, startPoint y: 223, endPoint x: 183, endPoint y: 226, distance: 4.9
click at [179, 223] on link "AQUI." at bounding box center [187, 225] width 16 height 8
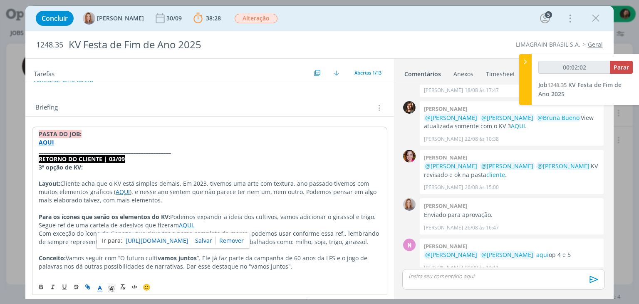
click at [189, 235] on link "[URL][DOMAIN_NAME]" at bounding box center [157, 240] width 63 height 11
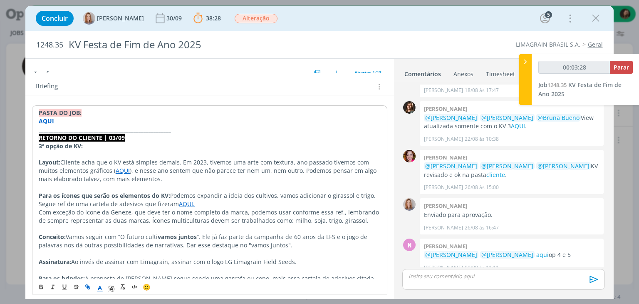
scroll to position [83, 0]
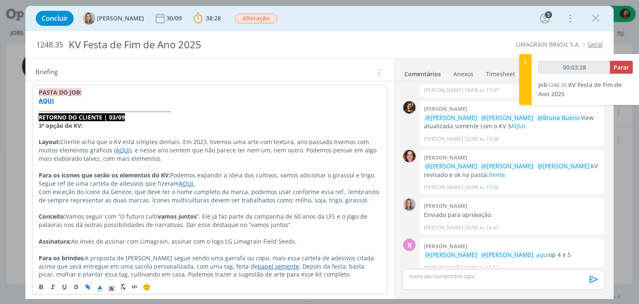
click at [167, 174] on strong "Para os ícones que serão os elementos do KV:" at bounding box center [105, 175] width 132 height 8
click at [126, 156] on p "Layout: Cliente acha que o KV está simples demais. Em 2023, tivemos uma arte co…" at bounding box center [210, 150] width 342 height 25
click at [488, 171] on link "cliente" at bounding box center [496, 175] width 19 height 8
type input "00:13:29"
